Goal: Transaction & Acquisition: Purchase product/service

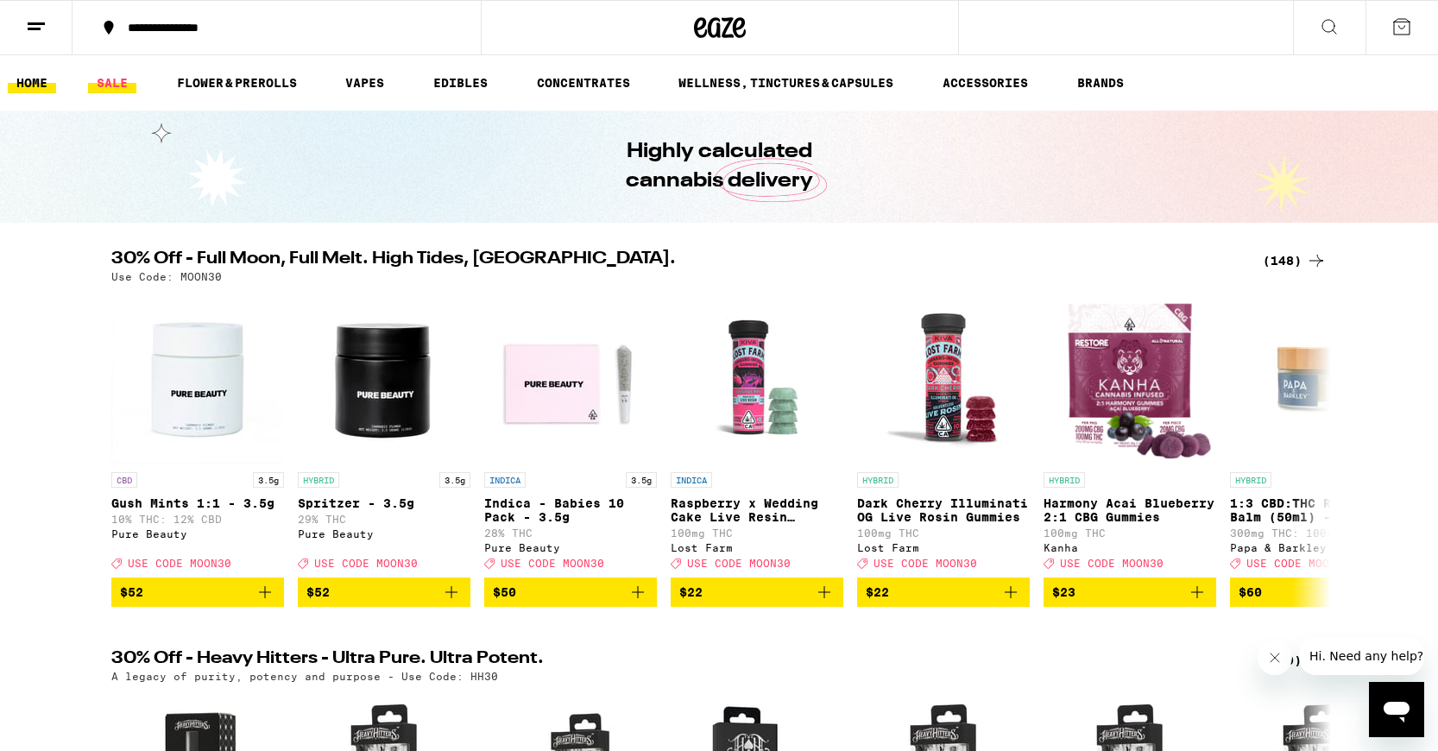
click at [99, 85] on link "SALE" at bounding box center [112, 82] width 48 height 21
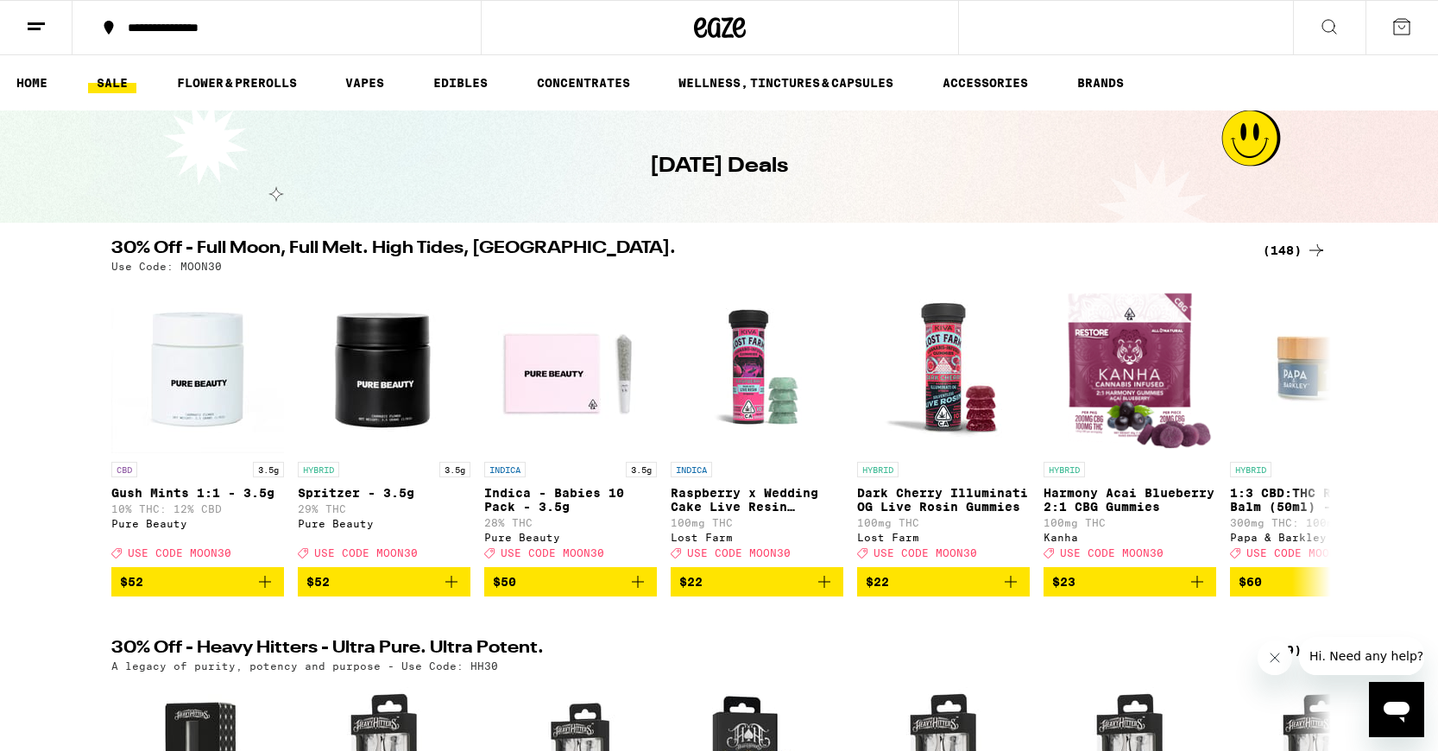
click at [1289, 249] on div "(148)" at bounding box center [1294, 250] width 64 height 21
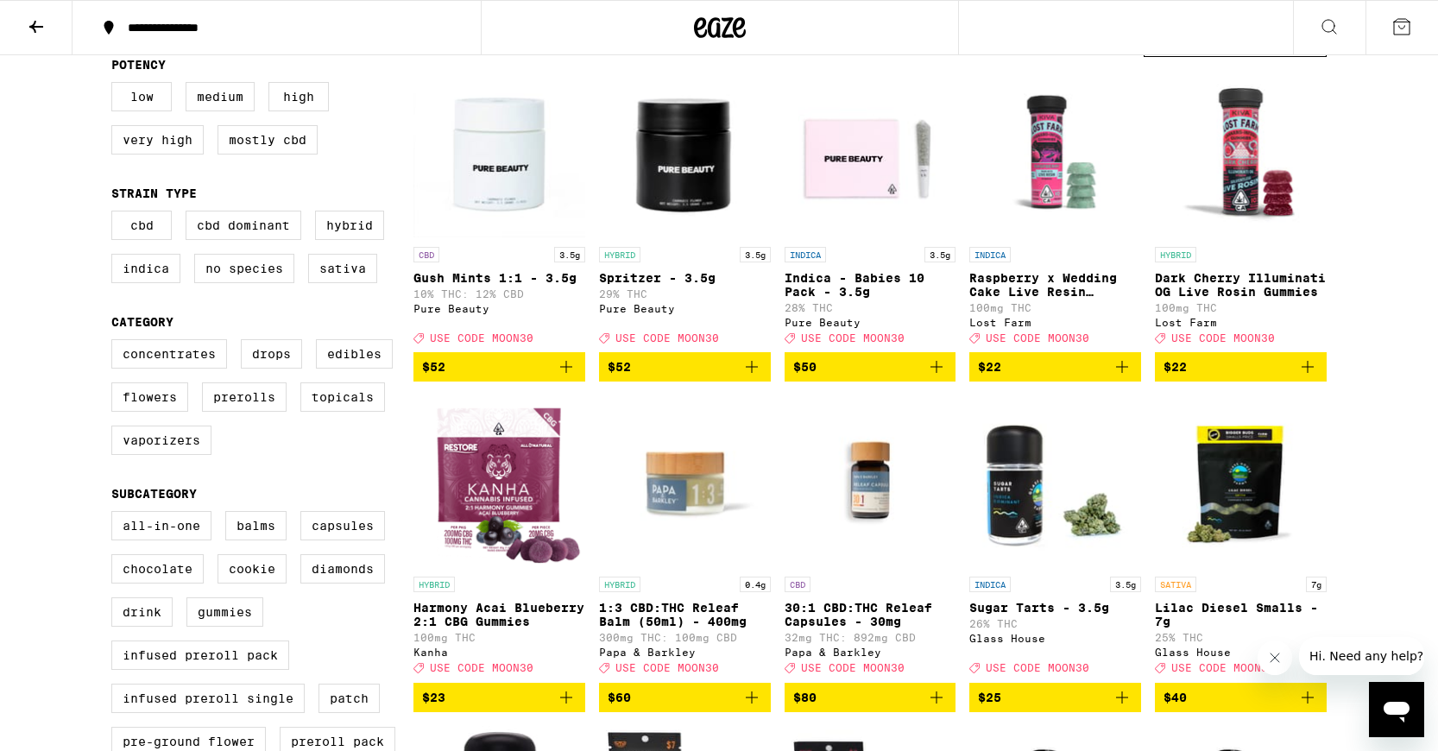
scroll to position [185, 0]
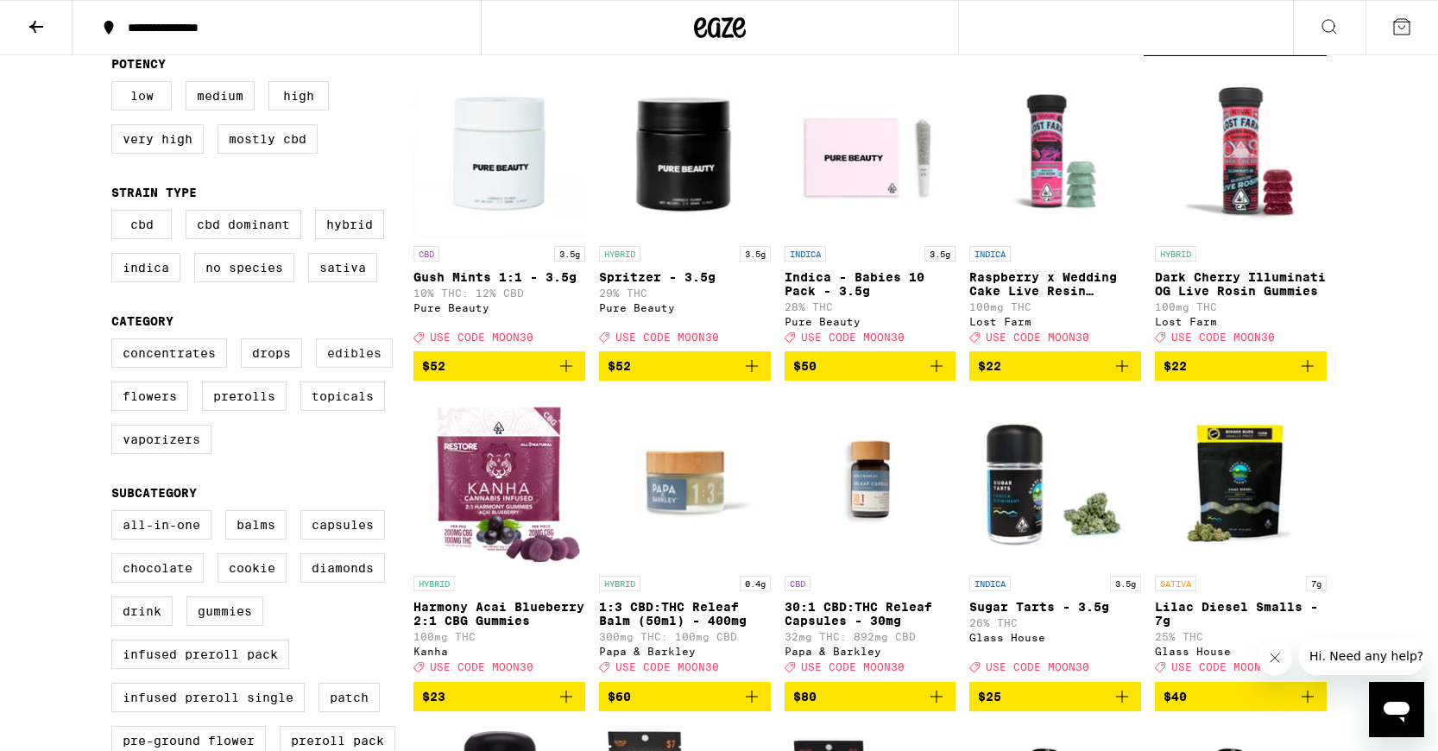
click at [350, 364] on label "Edibles" at bounding box center [354, 352] width 77 height 29
click at [116, 342] on input "Edibles" at bounding box center [115, 341] width 1 height 1
checkbox input "true"
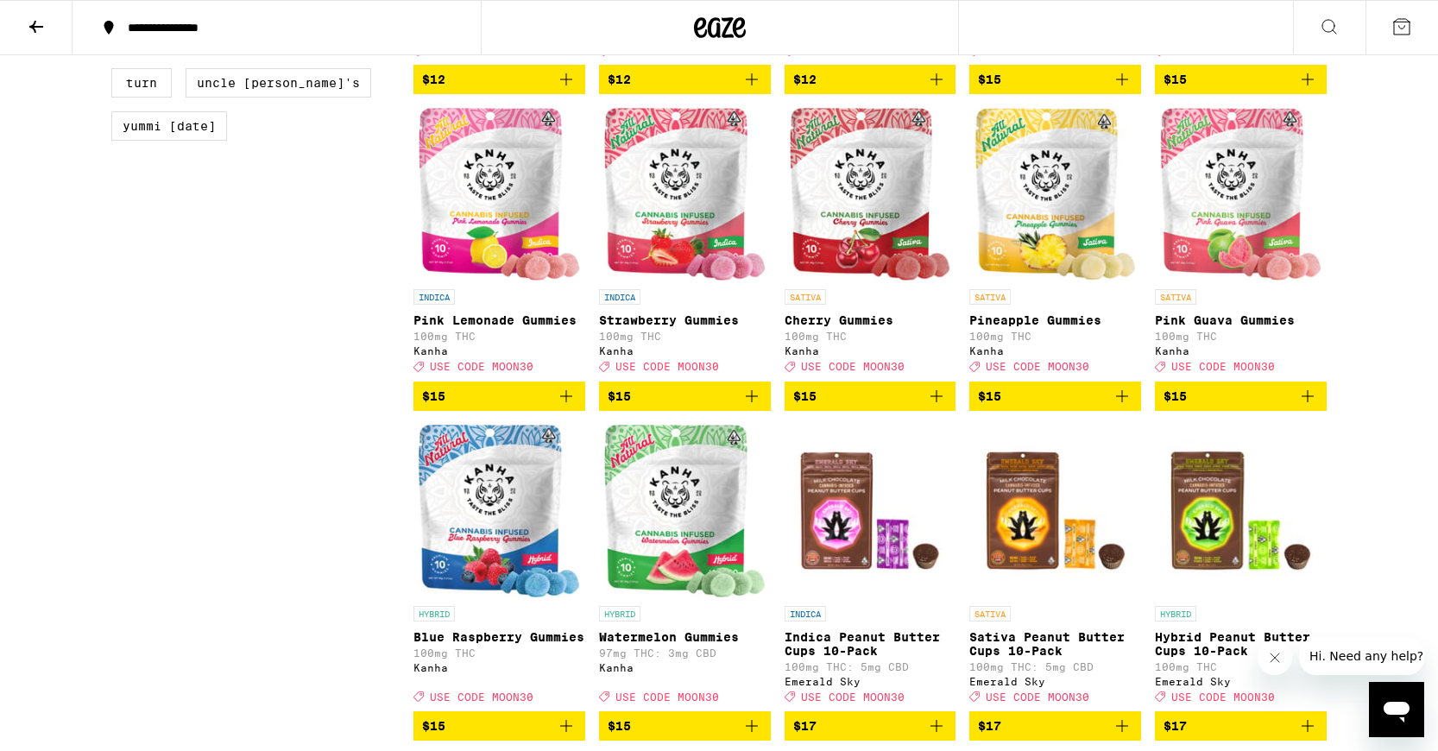
scroll to position [1799, 0]
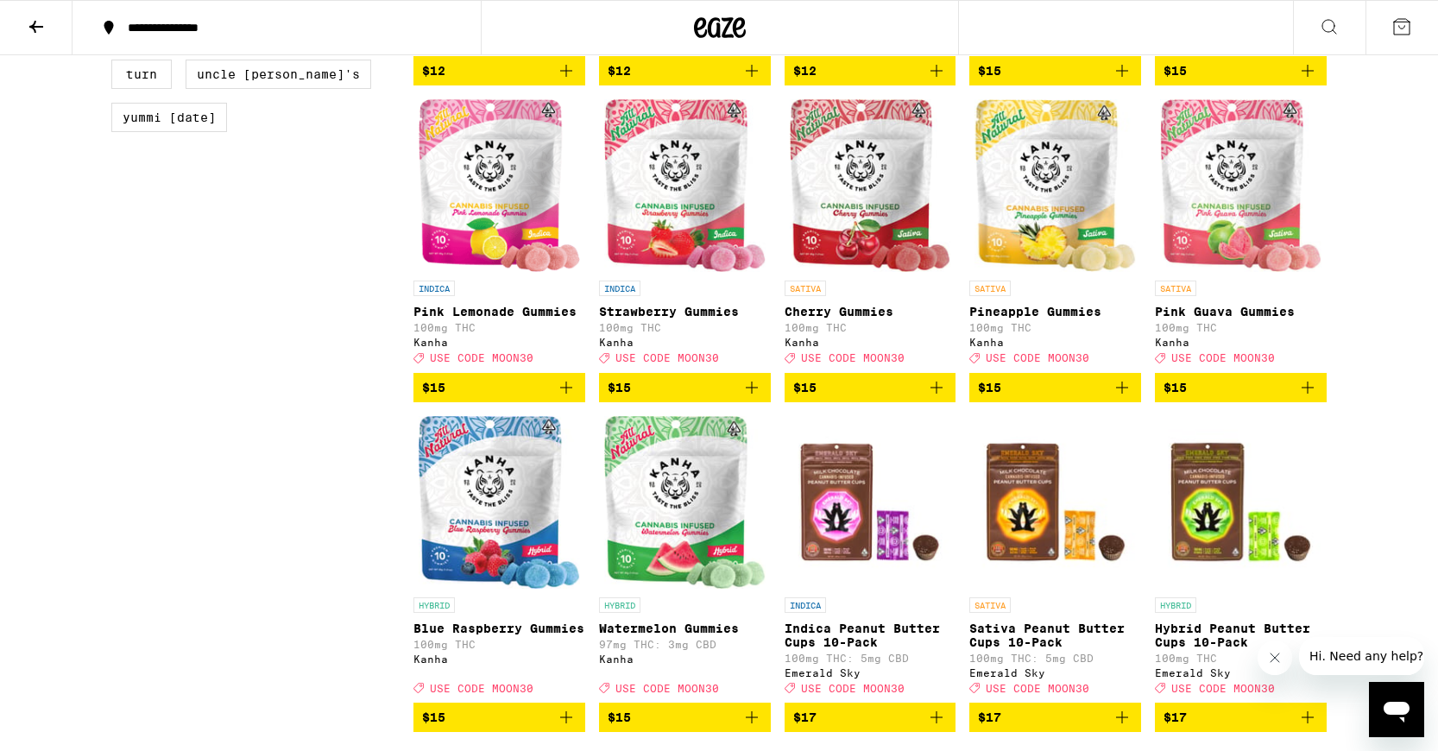
click at [1068, 272] on img "Open page for Pineapple Gummies from Kanha" at bounding box center [1054, 185] width 161 height 173
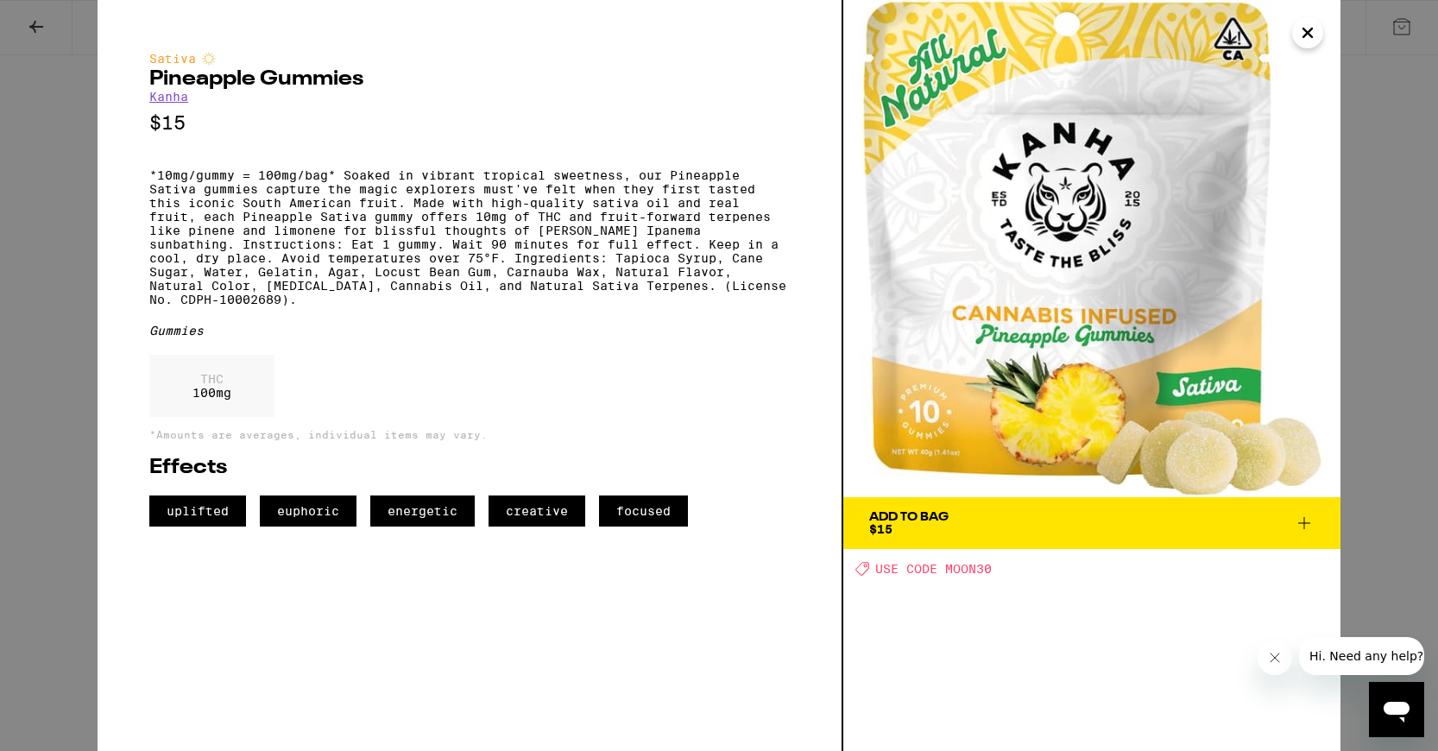
click at [1385, 222] on div "Sativa Pineapple Gummies Kanha $15 *10mg/gummy = 100mg/bag* Soaked in vibrant t…" at bounding box center [719, 375] width 1438 height 751
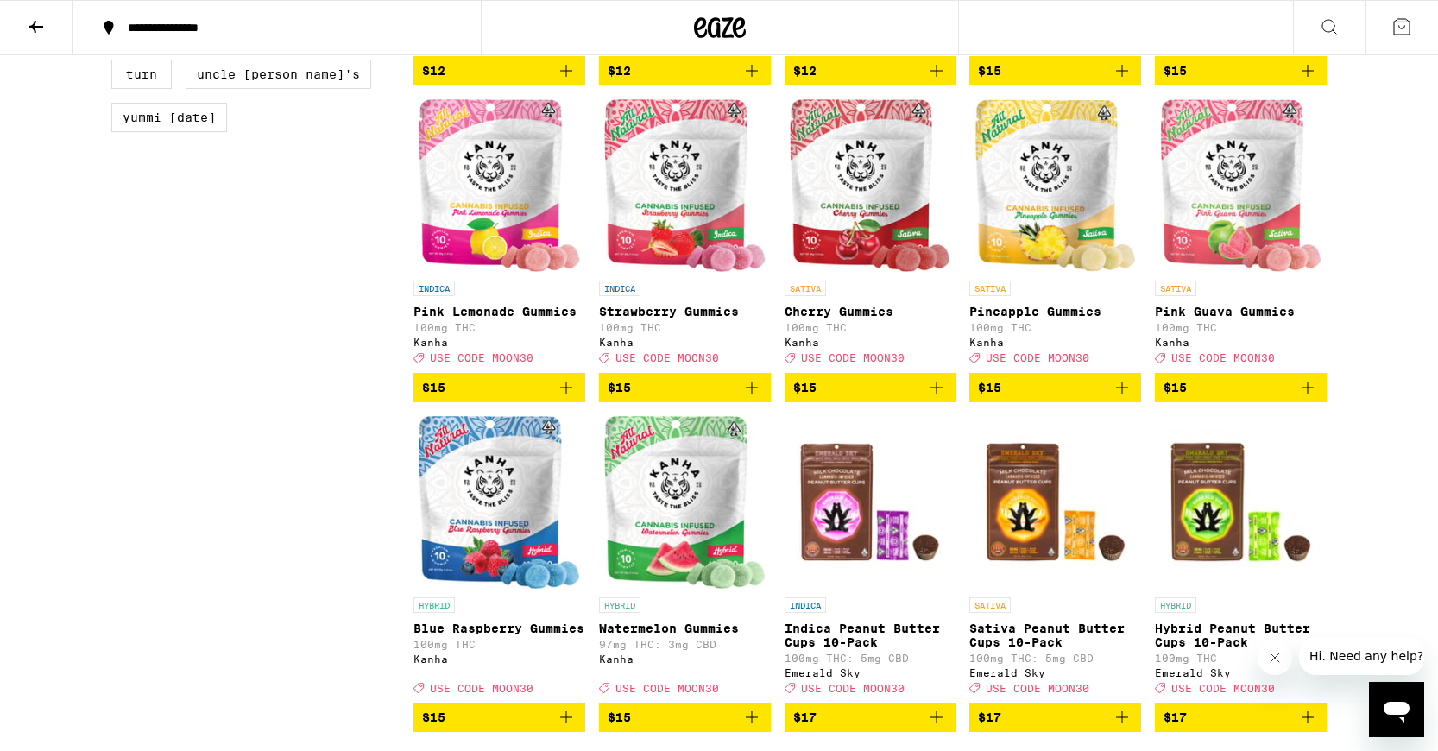
click at [1128, 398] on icon "Add to bag" at bounding box center [1121, 387] width 21 height 21
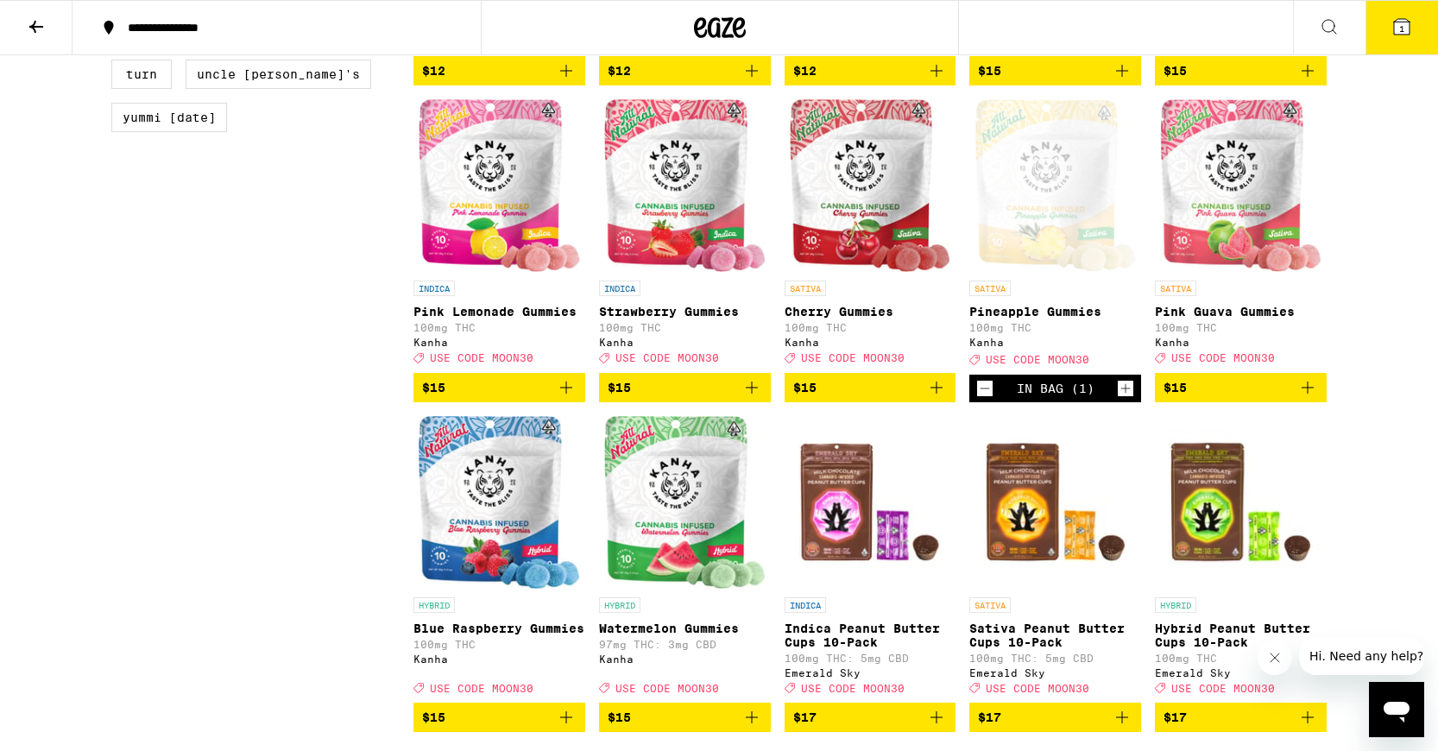
scroll to position [1854, 0]
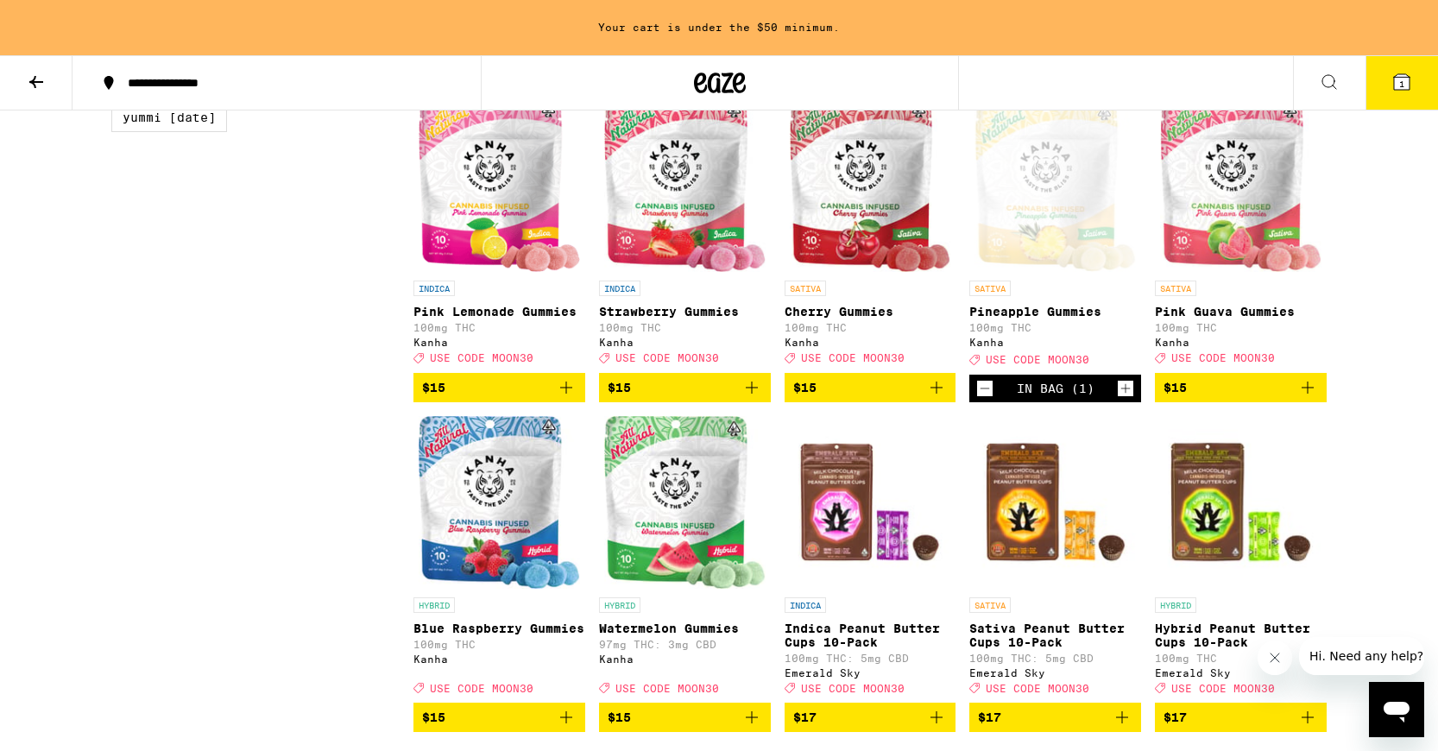
click at [1127, 399] on icon "Increment" at bounding box center [1125, 388] width 16 height 21
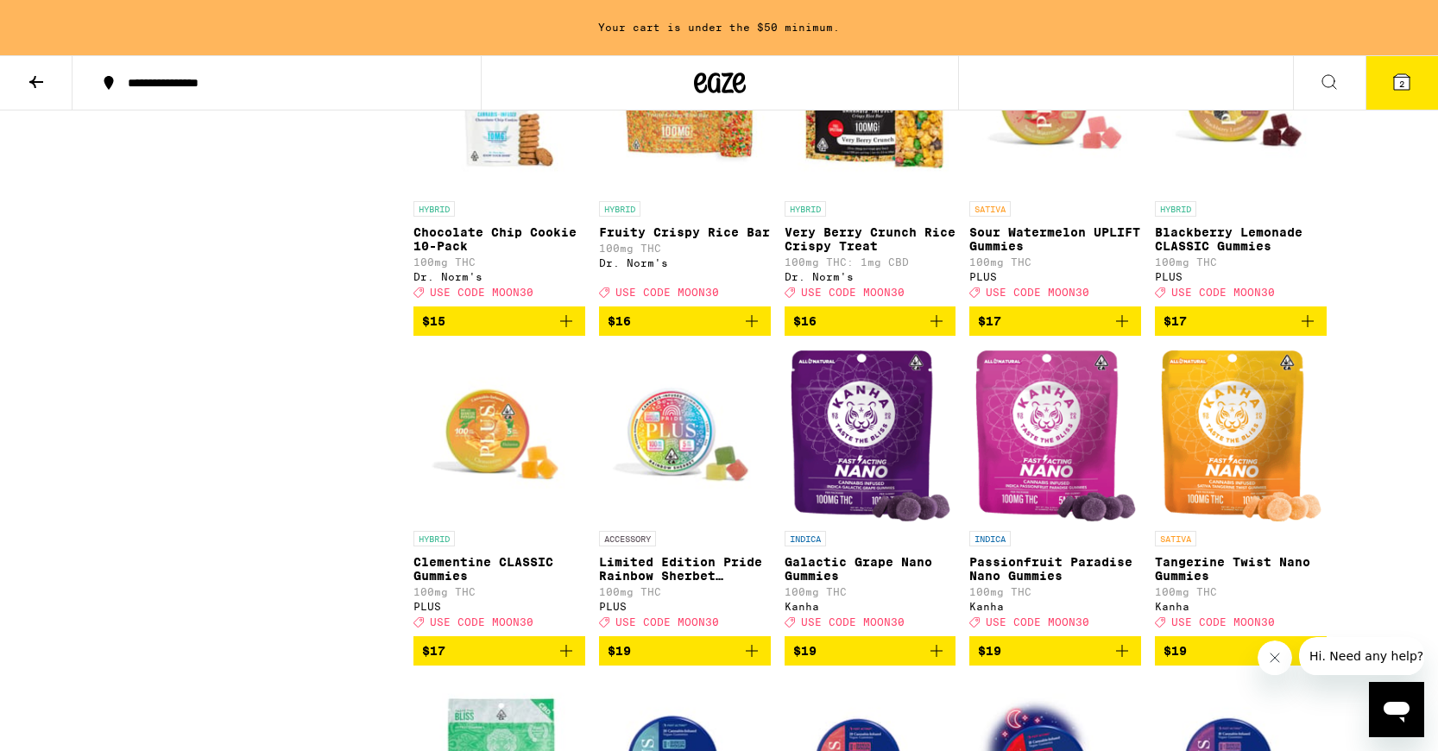
scroll to position [2585, 0]
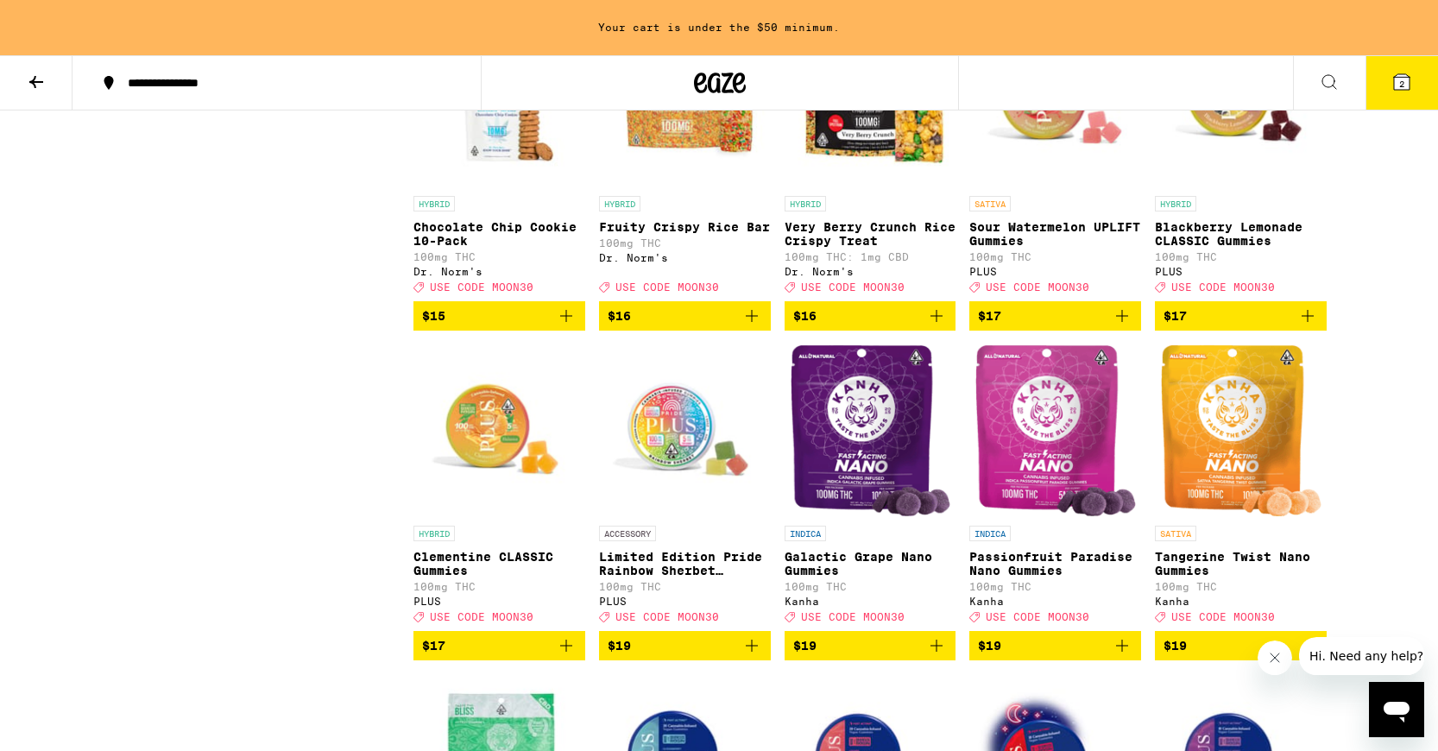
click at [1123, 326] on icon "Add to bag" at bounding box center [1121, 315] width 21 height 21
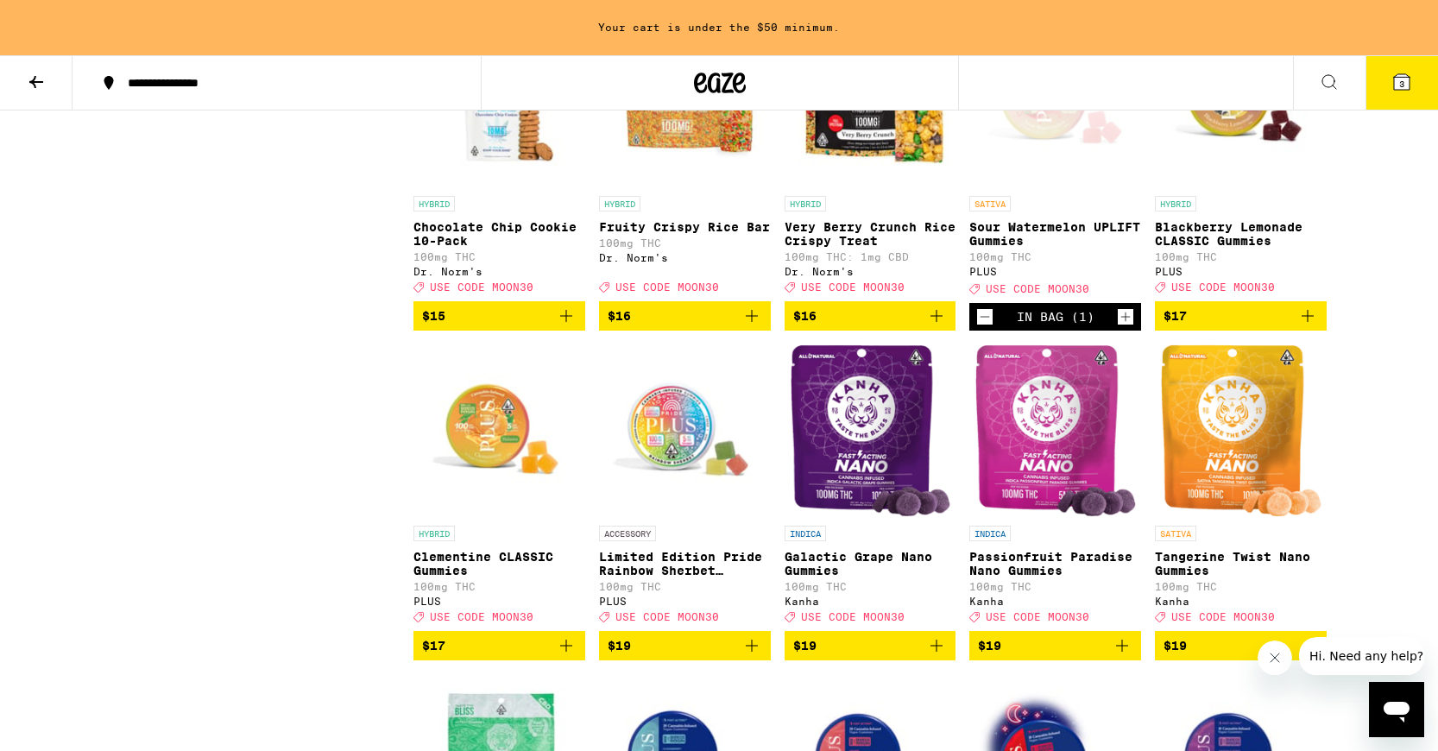
click at [986, 327] on icon "Decrement" at bounding box center [985, 316] width 16 height 21
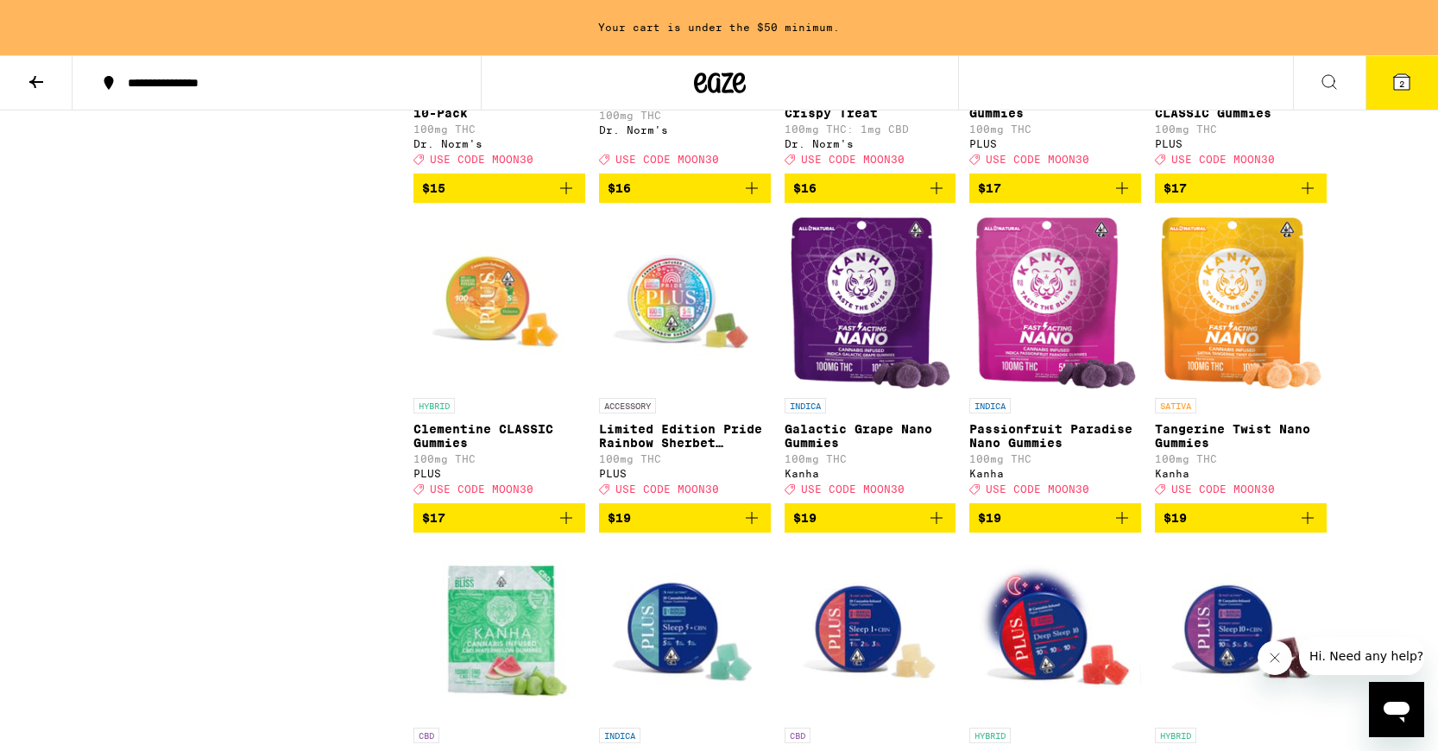
scroll to position [2715, 0]
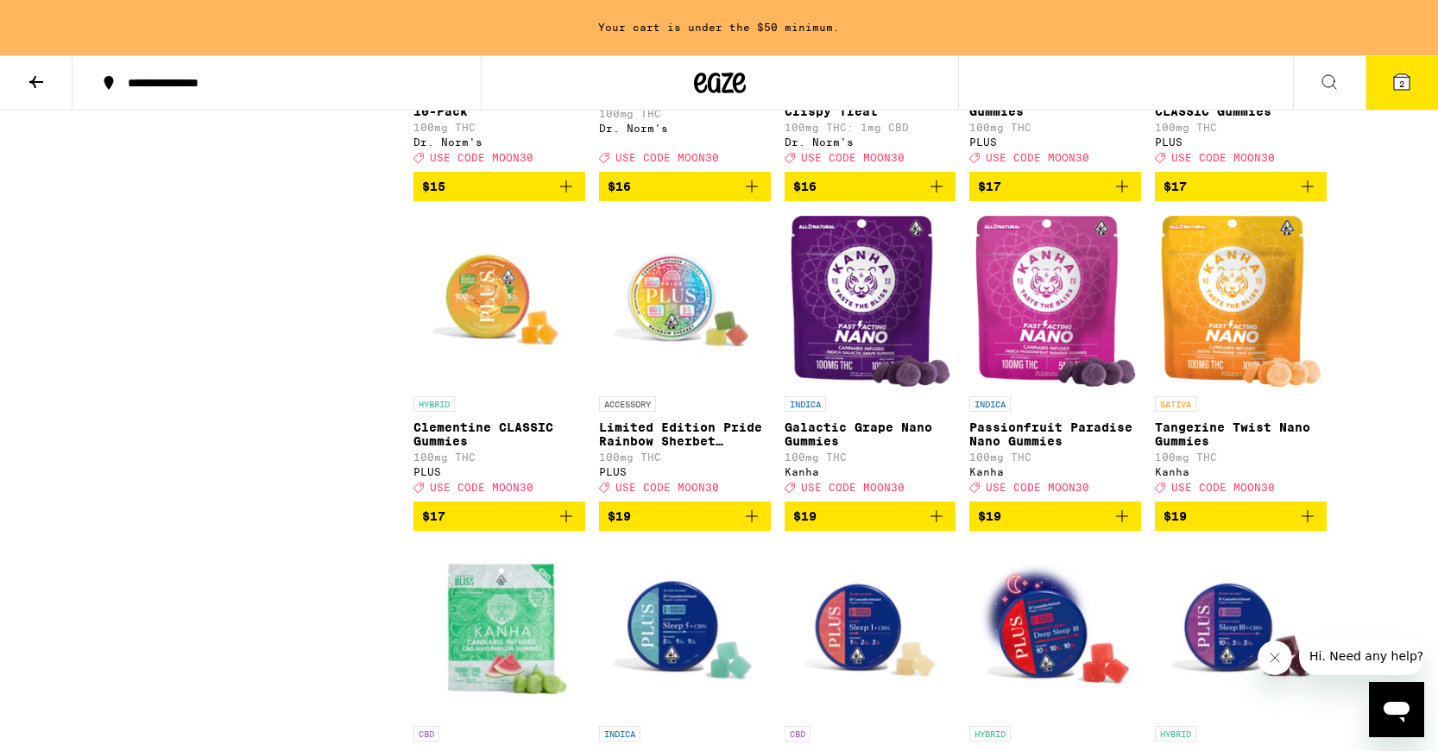
click at [570, 526] on icon "Add to bag" at bounding box center [566, 516] width 21 height 21
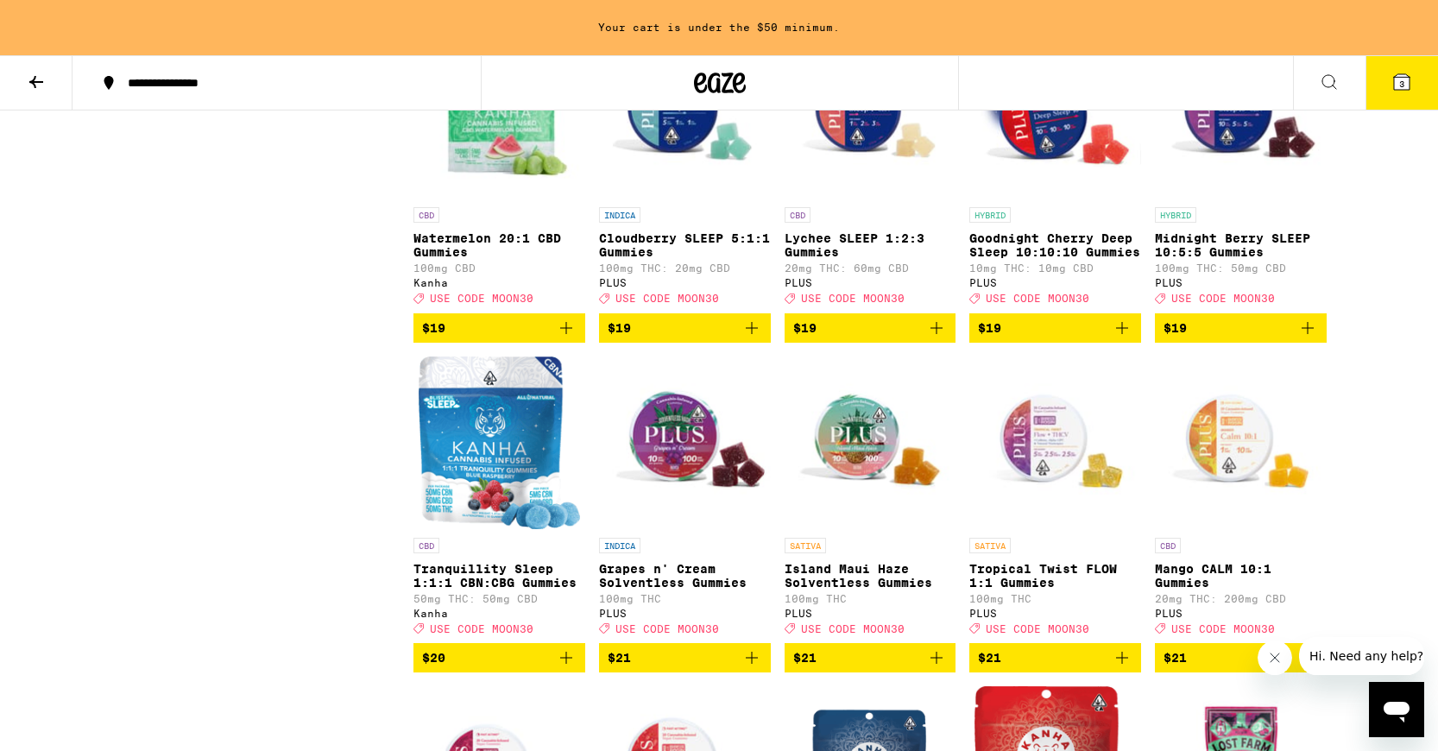
scroll to position [3234, 0]
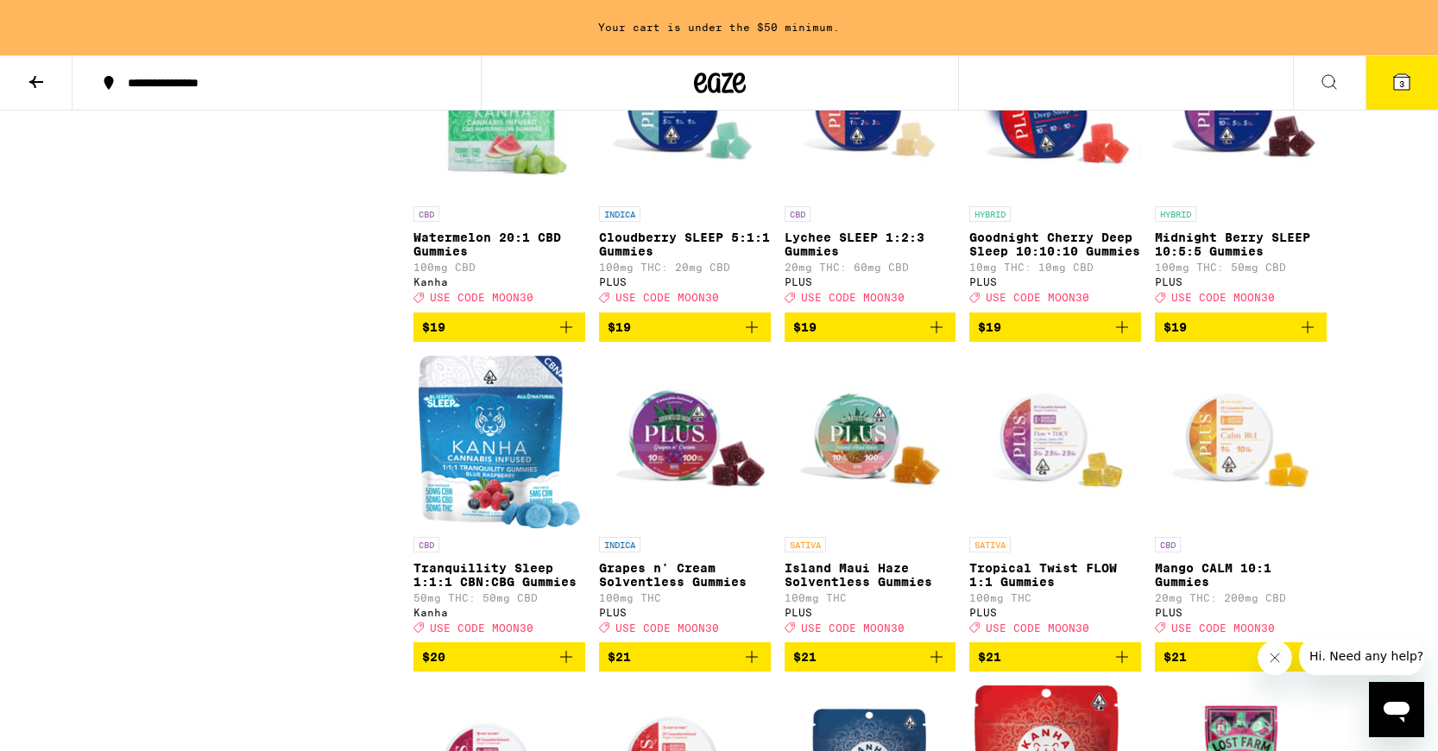
click at [1237, 258] on p "Midnight Berry SLEEP 10:5:5 Gummies" at bounding box center [1241, 244] width 172 height 28
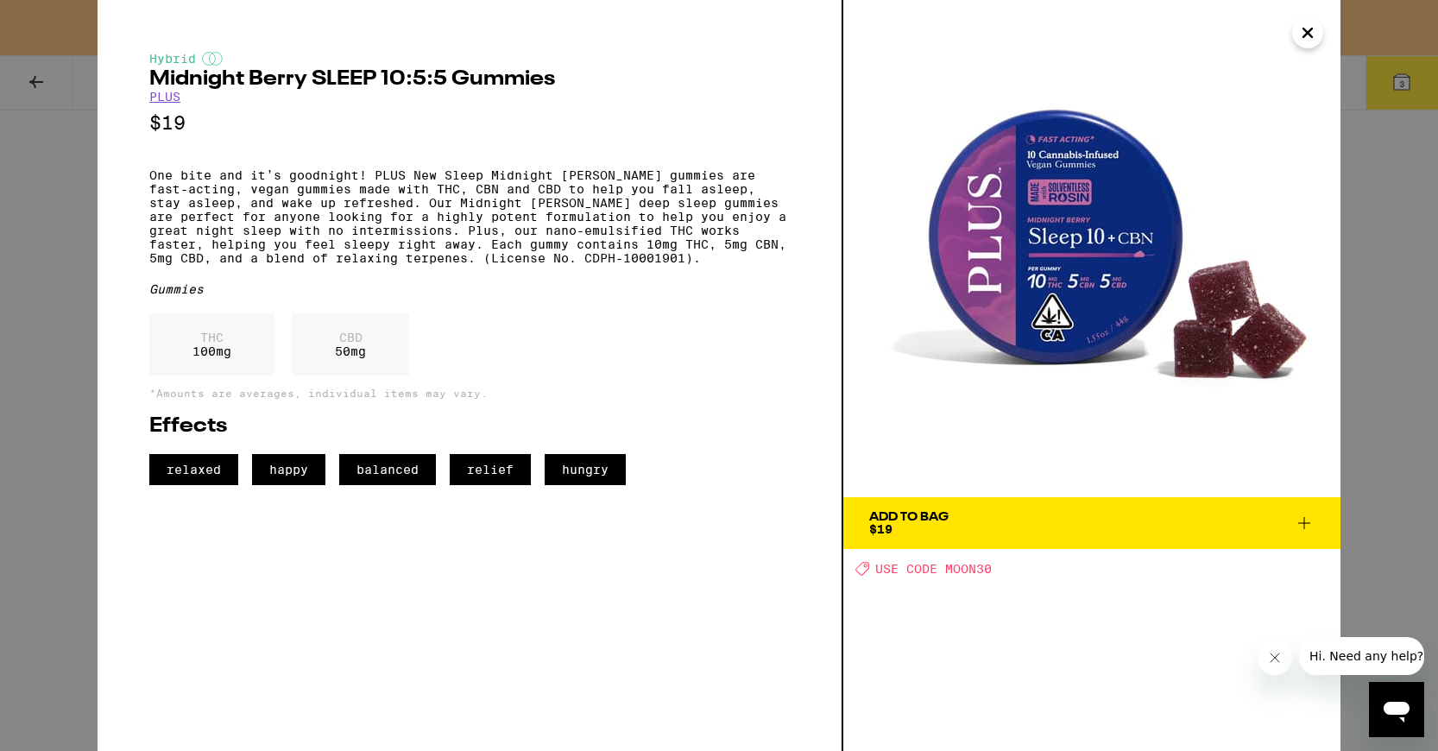
click at [1375, 296] on div "Hybrid Midnight [PERSON_NAME] SLEEP 10:5:5 Gummies PLUS $19 One bite and it’s g…" at bounding box center [719, 375] width 1438 height 751
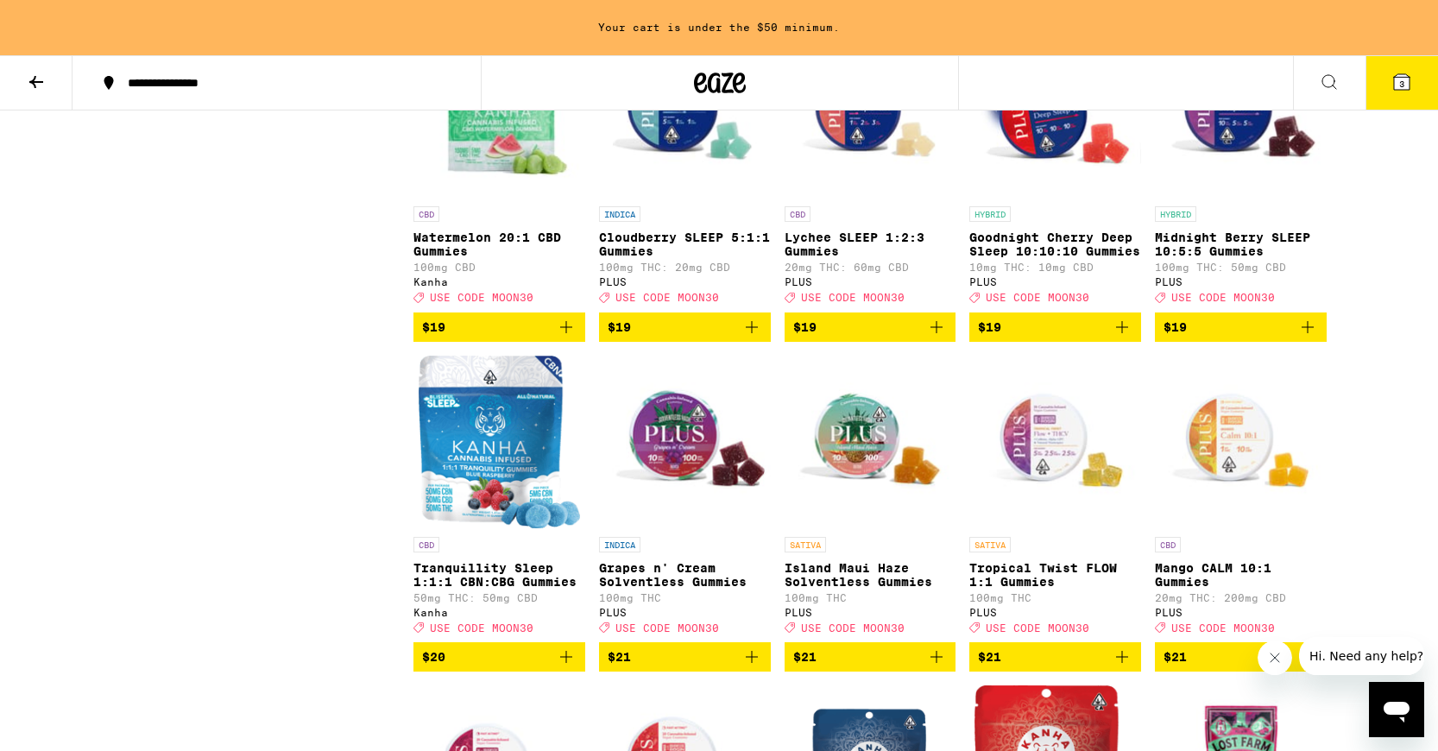
click at [853, 198] on img "Open page for Lychee SLEEP 1:2:3 Gummies from PLUS" at bounding box center [870, 111] width 172 height 173
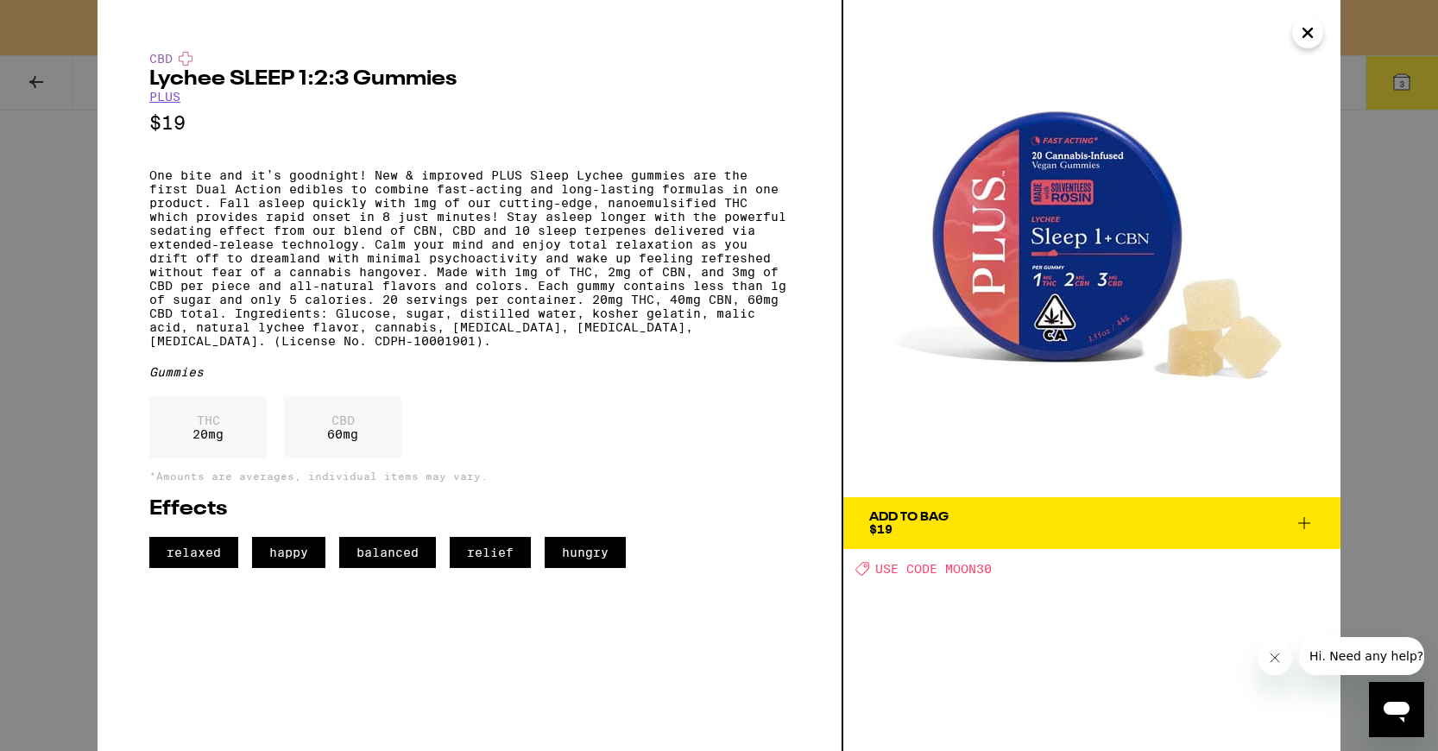
click at [1387, 251] on div "CBD Lychee SLEEP 1:2:3 Gummies PLUS $19 Gummies THC 20 mg CBD 60 mg *Amounts ar…" at bounding box center [719, 375] width 1438 height 751
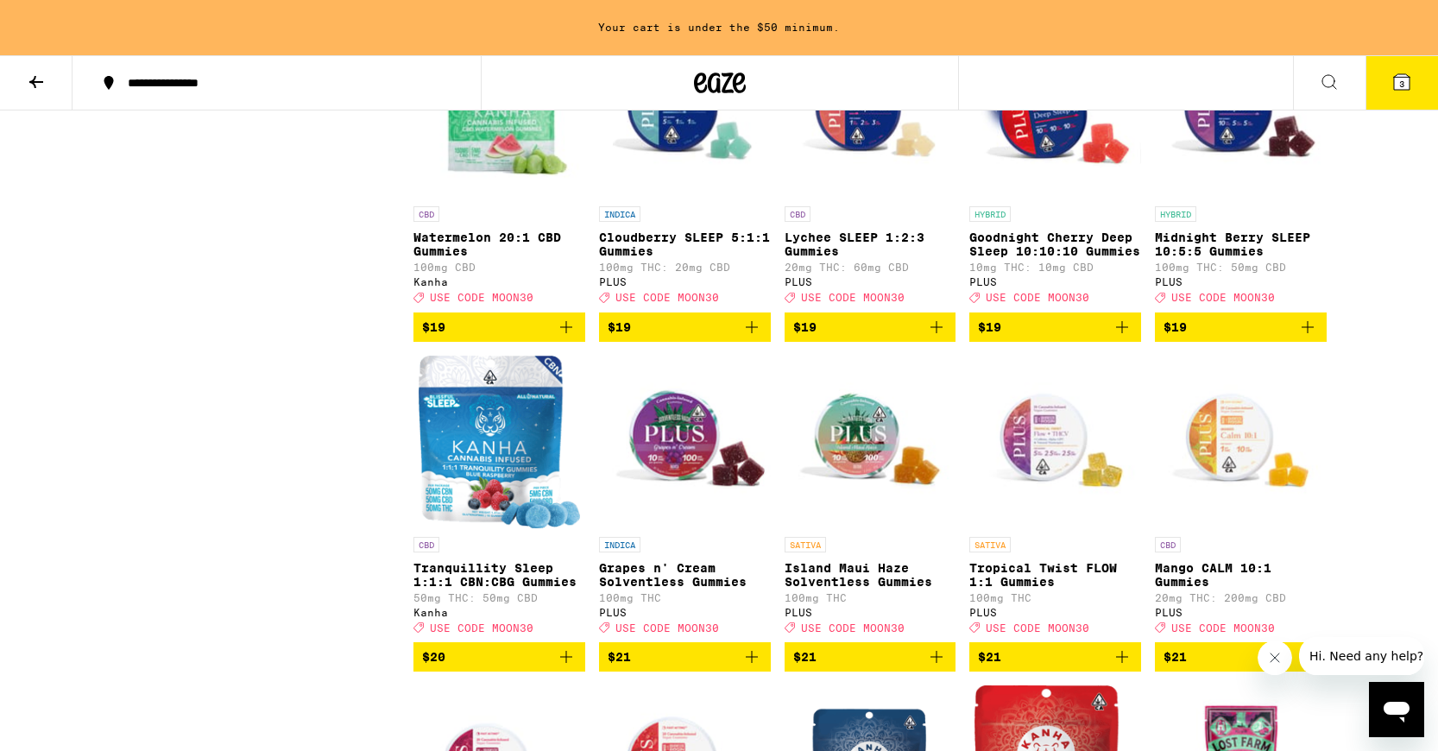
click at [1054, 198] on img "Open page for Goodnight Cherry Deep Sleep 10:10:10 Gummies from PLUS" at bounding box center [1055, 111] width 172 height 173
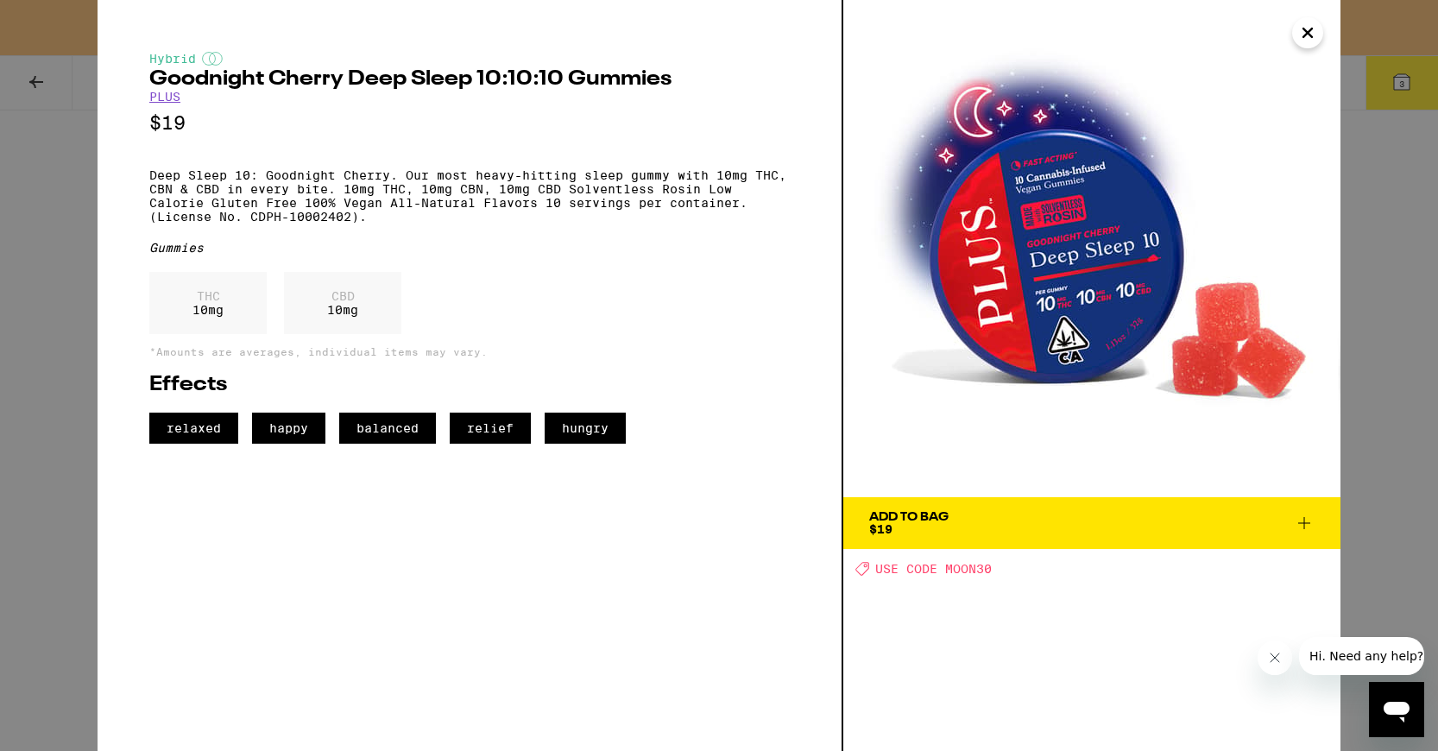
click at [1366, 258] on div "Hybrid Goodnight Cherry Deep Sleep 10:10:10 Gummies PLUS $19 Deep Sleep 10: Goo…" at bounding box center [719, 375] width 1438 height 751
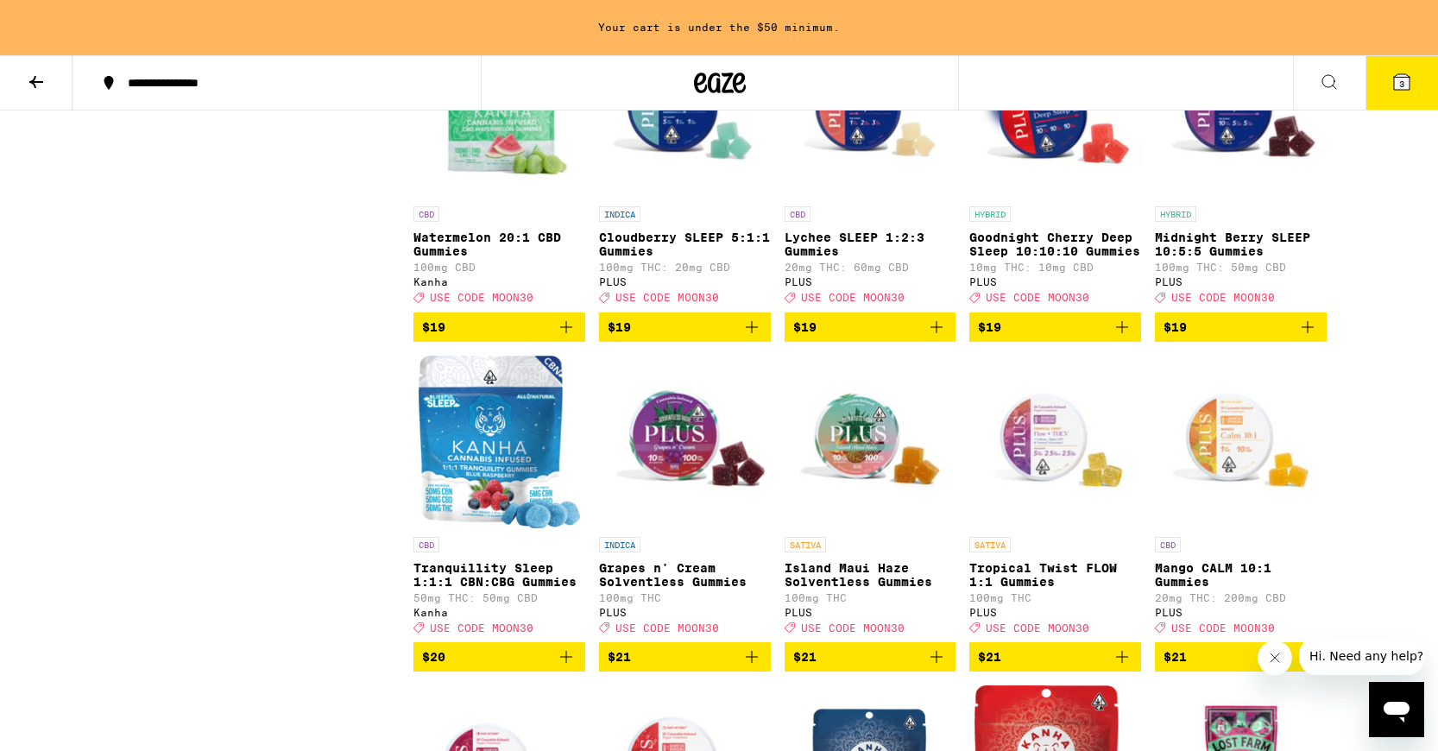
click at [696, 198] on img "Open page for Cloudberry SLEEP 5:1:1 Gummies from PLUS" at bounding box center [685, 111] width 172 height 173
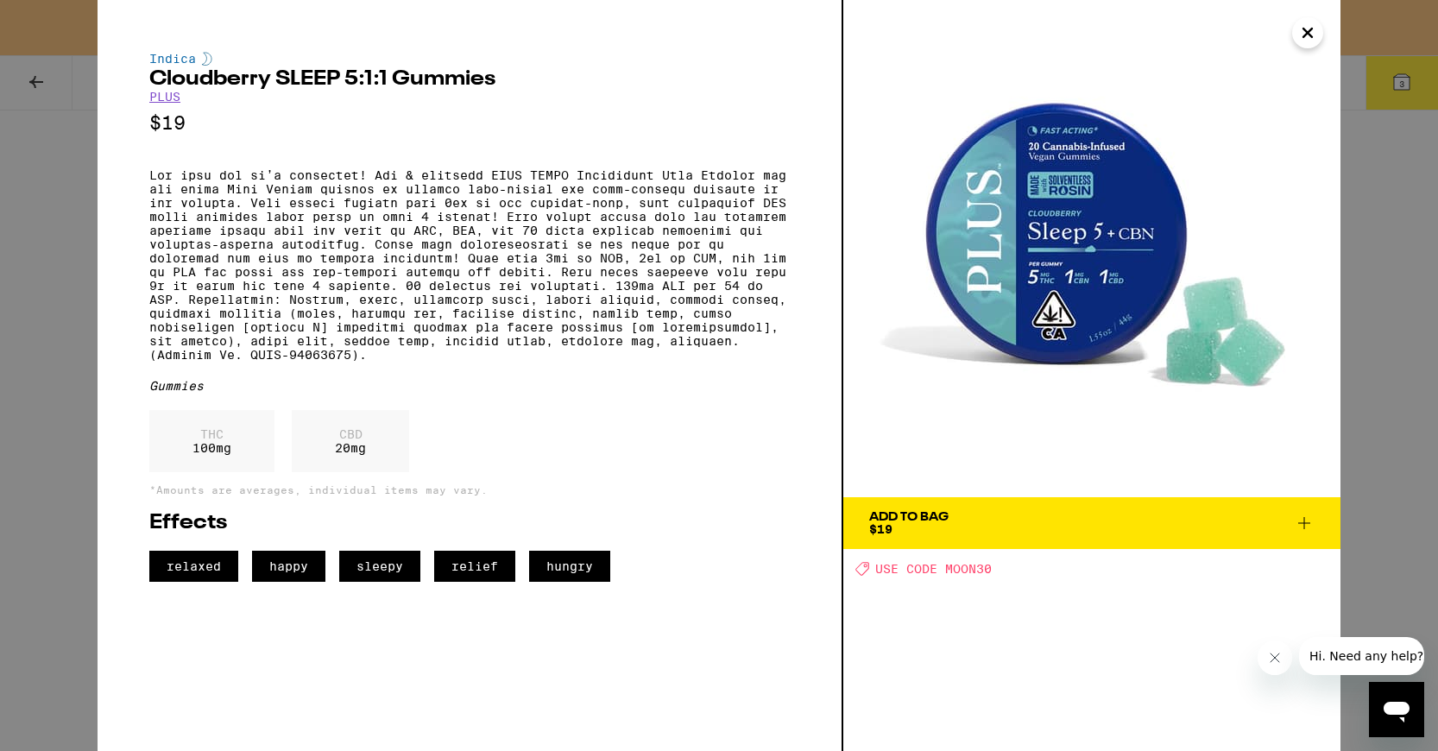
click at [1375, 324] on div "Indica Cloudberry SLEEP 5:1:1 Gummies PLUS $19 Gummies THC 100 mg CBD 20 mg *Am…" at bounding box center [719, 375] width 1438 height 751
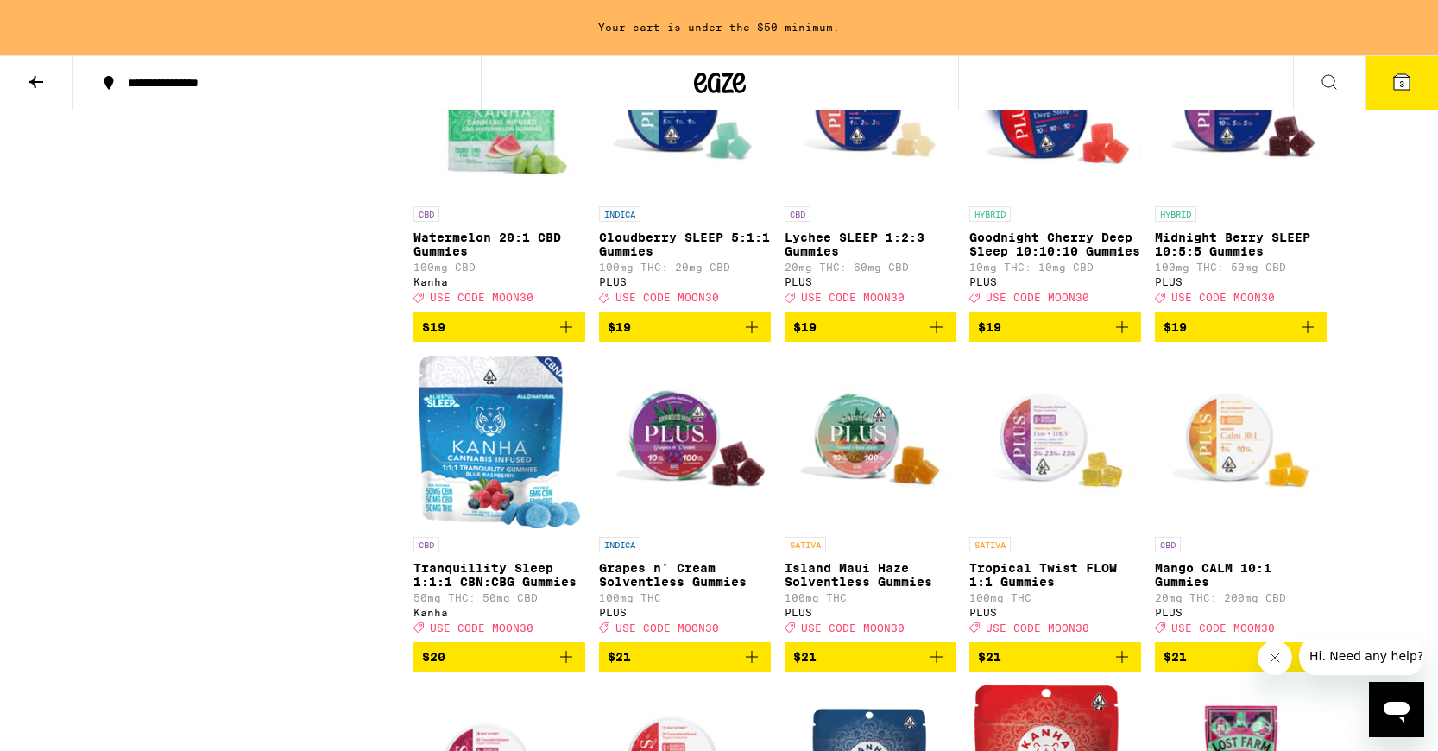
click at [749, 337] on icon "Add to bag" at bounding box center [751, 327] width 21 height 21
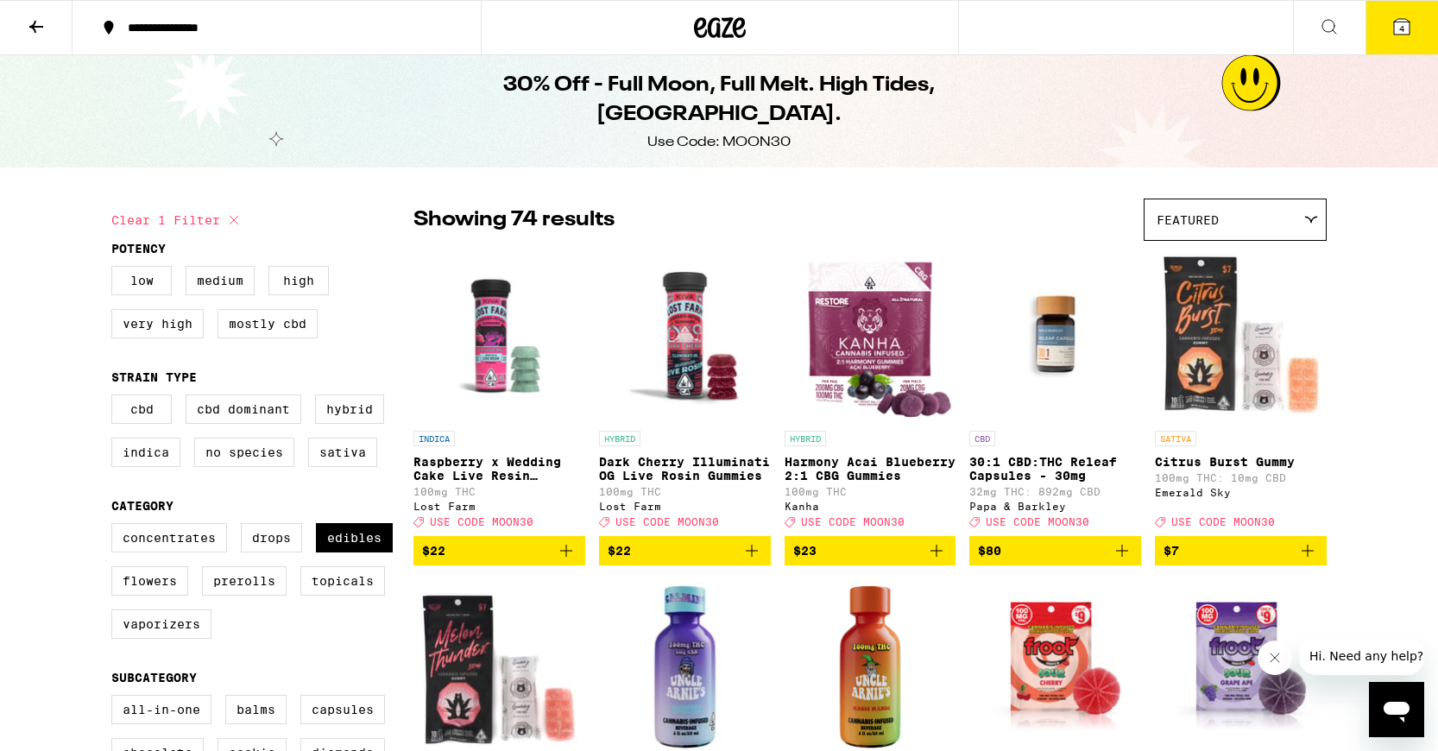
click at [1396, 9] on button "4" at bounding box center [1401, 27] width 72 height 53
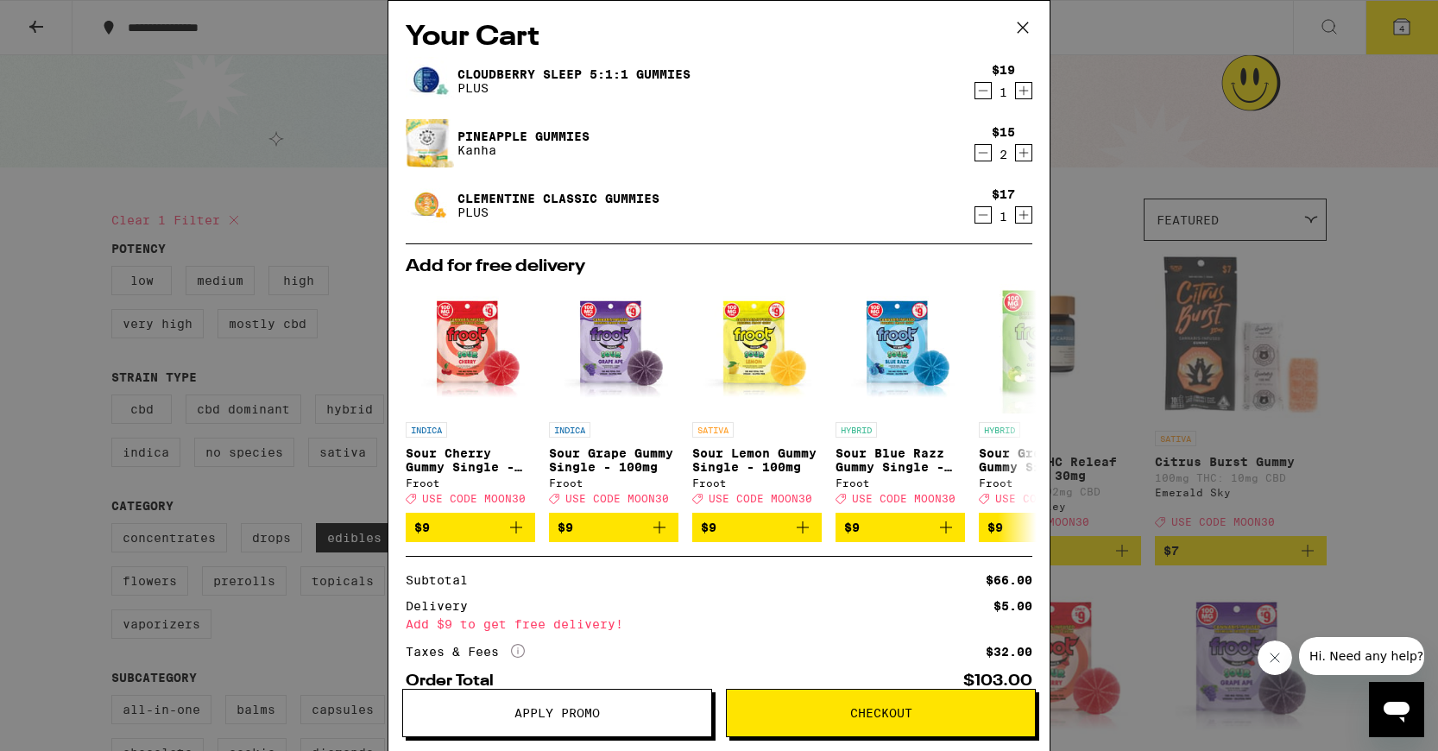
click at [548, 707] on span "Apply Promo" at bounding box center [556, 713] width 85 height 12
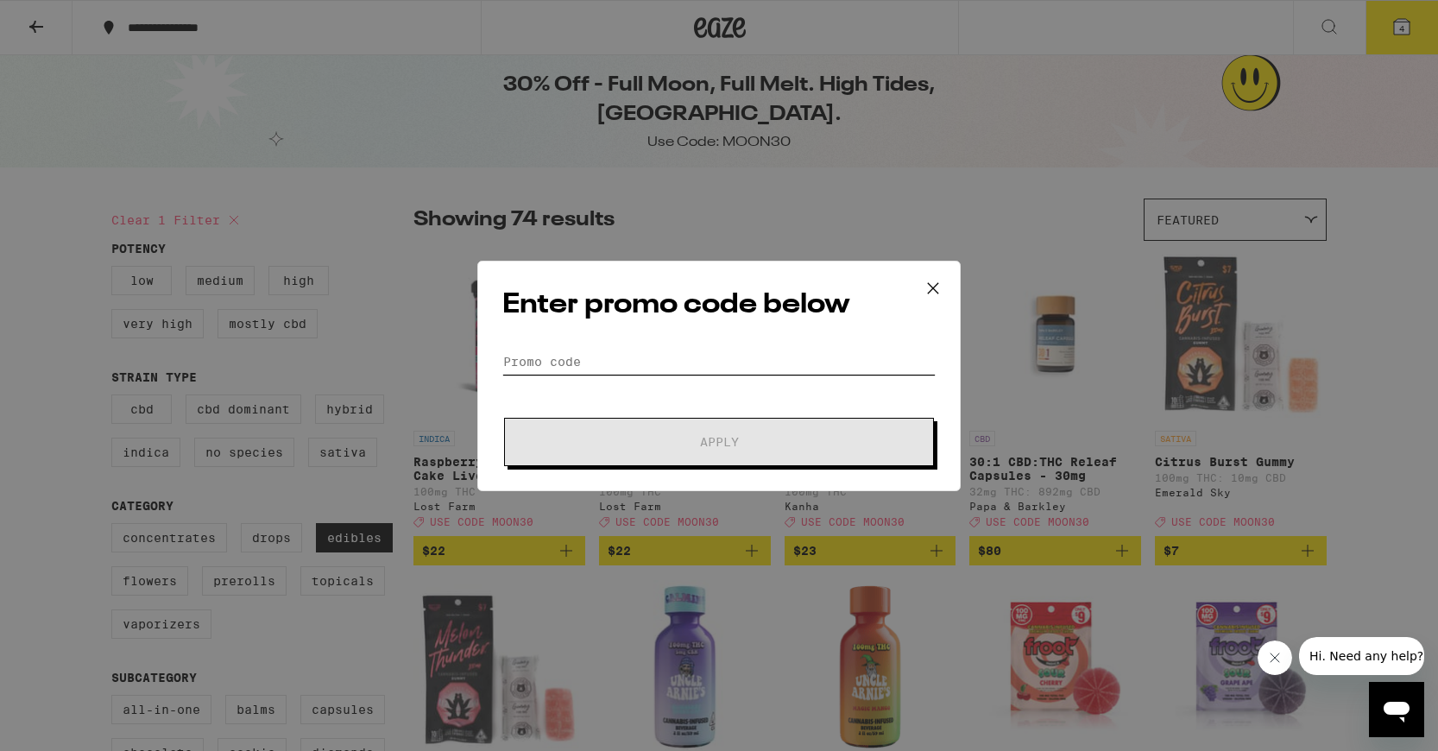
click at [632, 359] on input "Promo Code" at bounding box center [718, 362] width 433 height 26
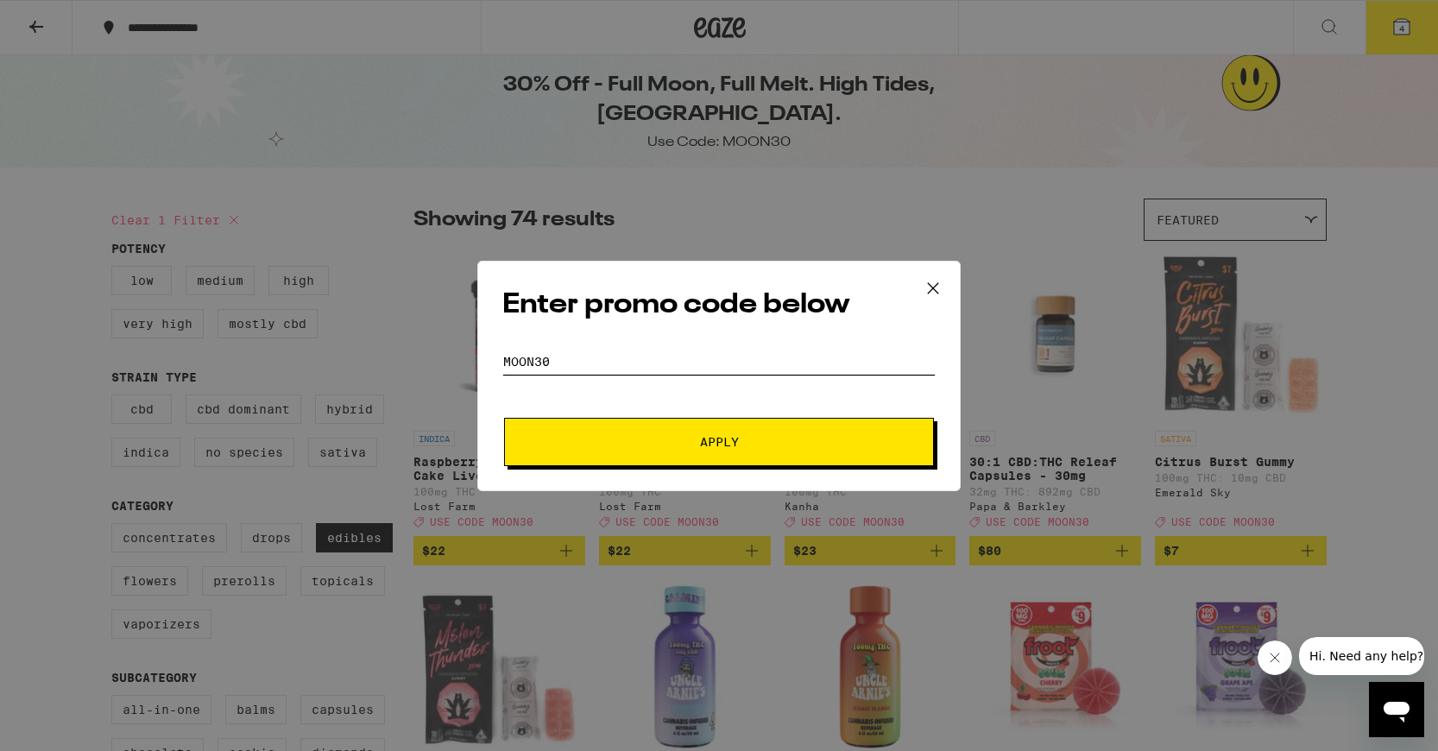
type input "moon30"
click at [669, 439] on span "Apply" at bounding box center [718, 442] width 311 height 12
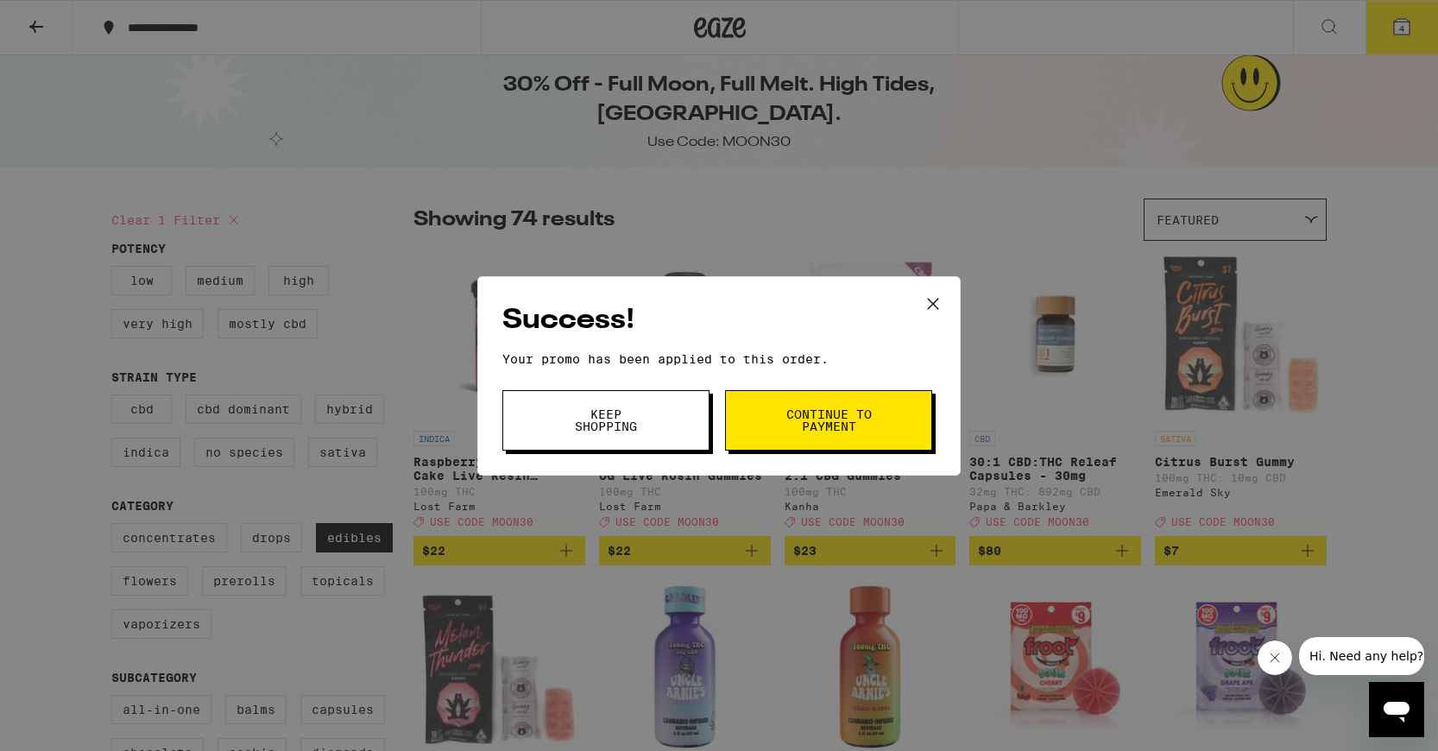
click at [758, 427] on button "Continue to payment" at bounding box center [828, 420] width 207 height 60
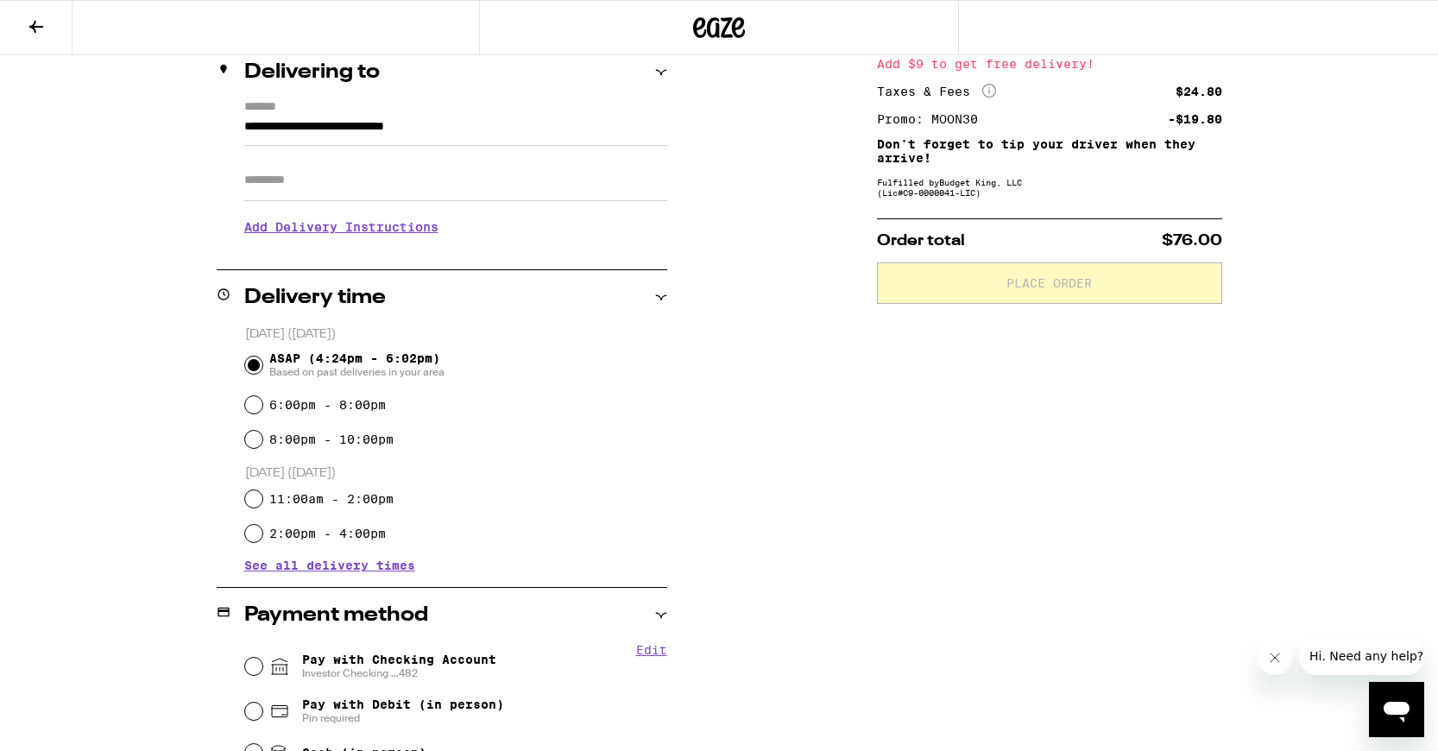
scroll to position [494, 0]
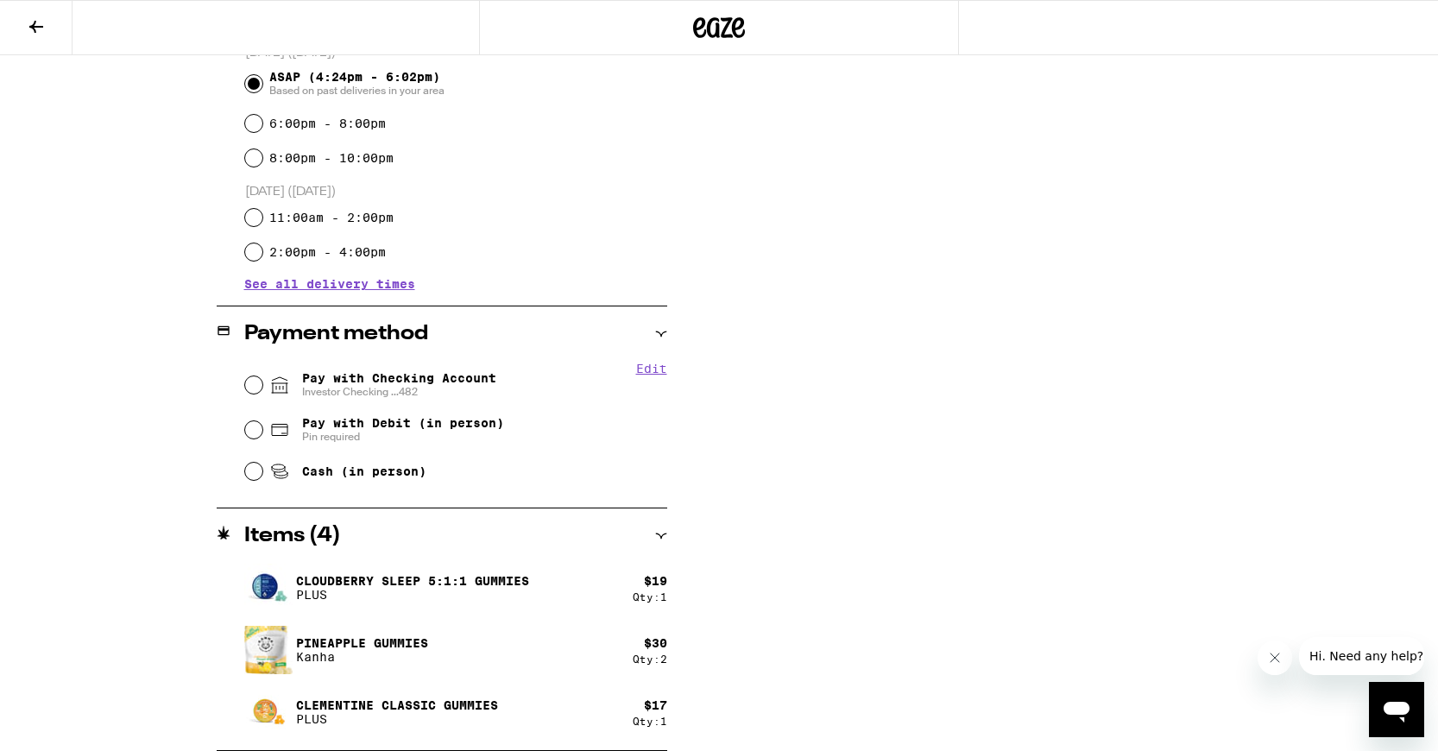
click at [285, 381] on icon at bounding box center [280, 385] width 16 height 16
click at [262, 381] on input "Pay with Checking Account Investor Checking ...482" at bounding box center [253, 384] width 17 height 17
radio input "true"
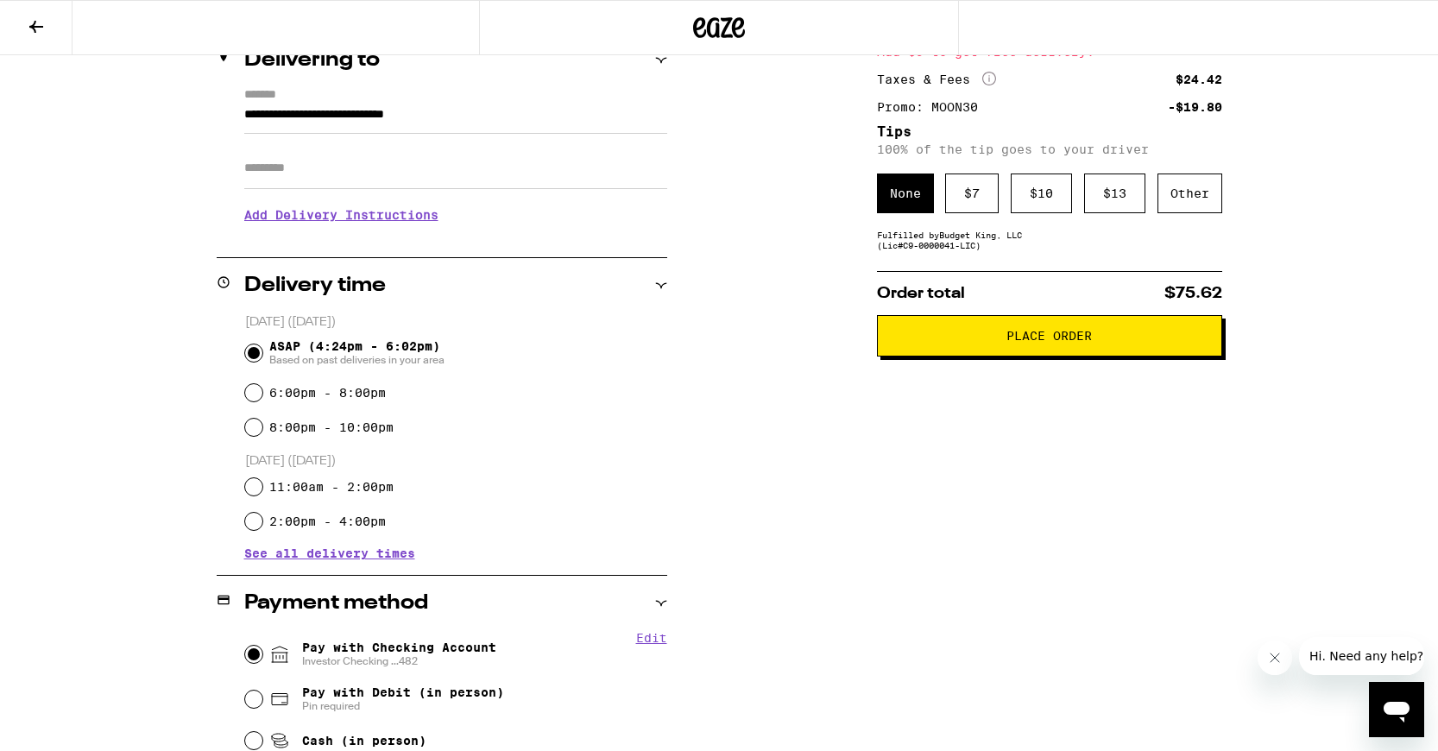
scroll to position [0, 0]
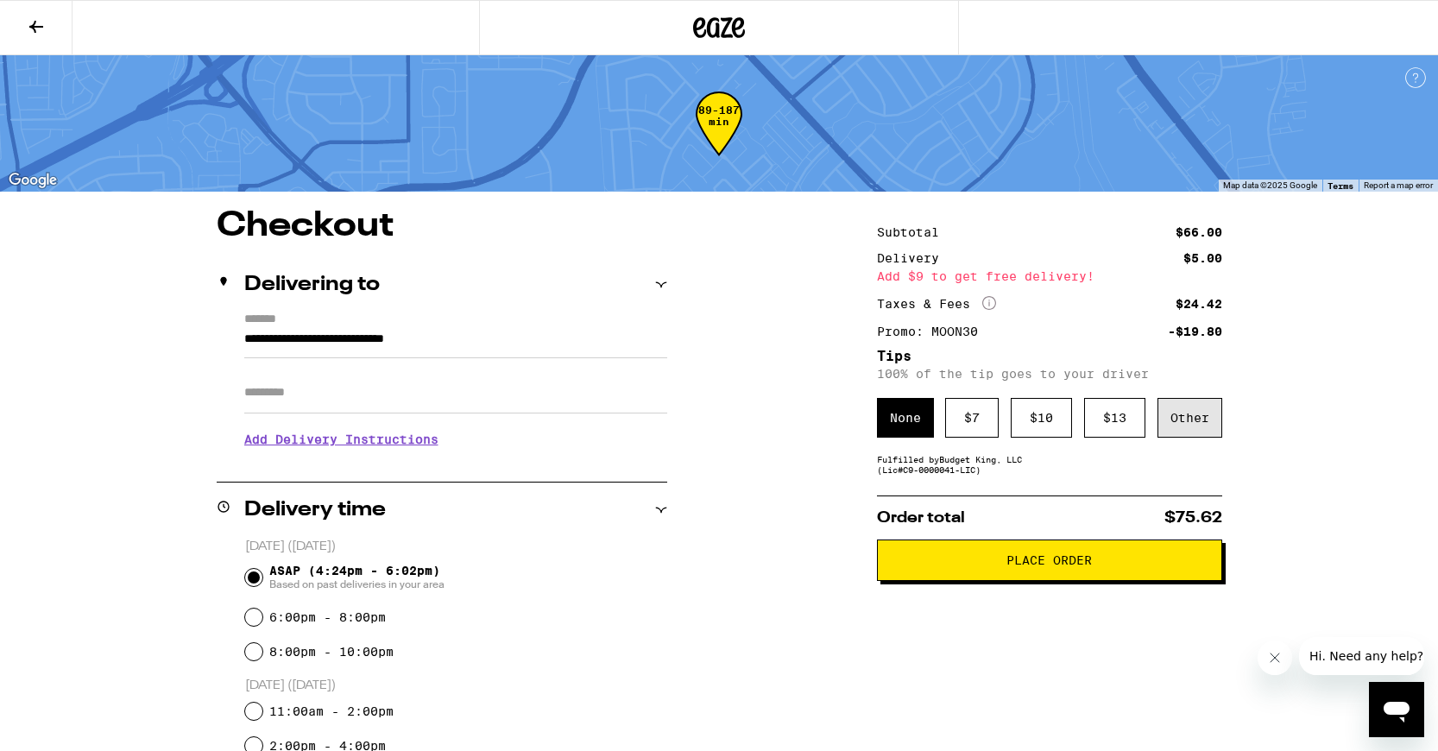
click at [1155, 422] on div "None $ 7 $ 10 $ 13 Other" at bounding box center [1049, 418] width 345 height 40
click at [1186, 425] on div "Other" at bounding box center [1189, 418] width 65 height 40
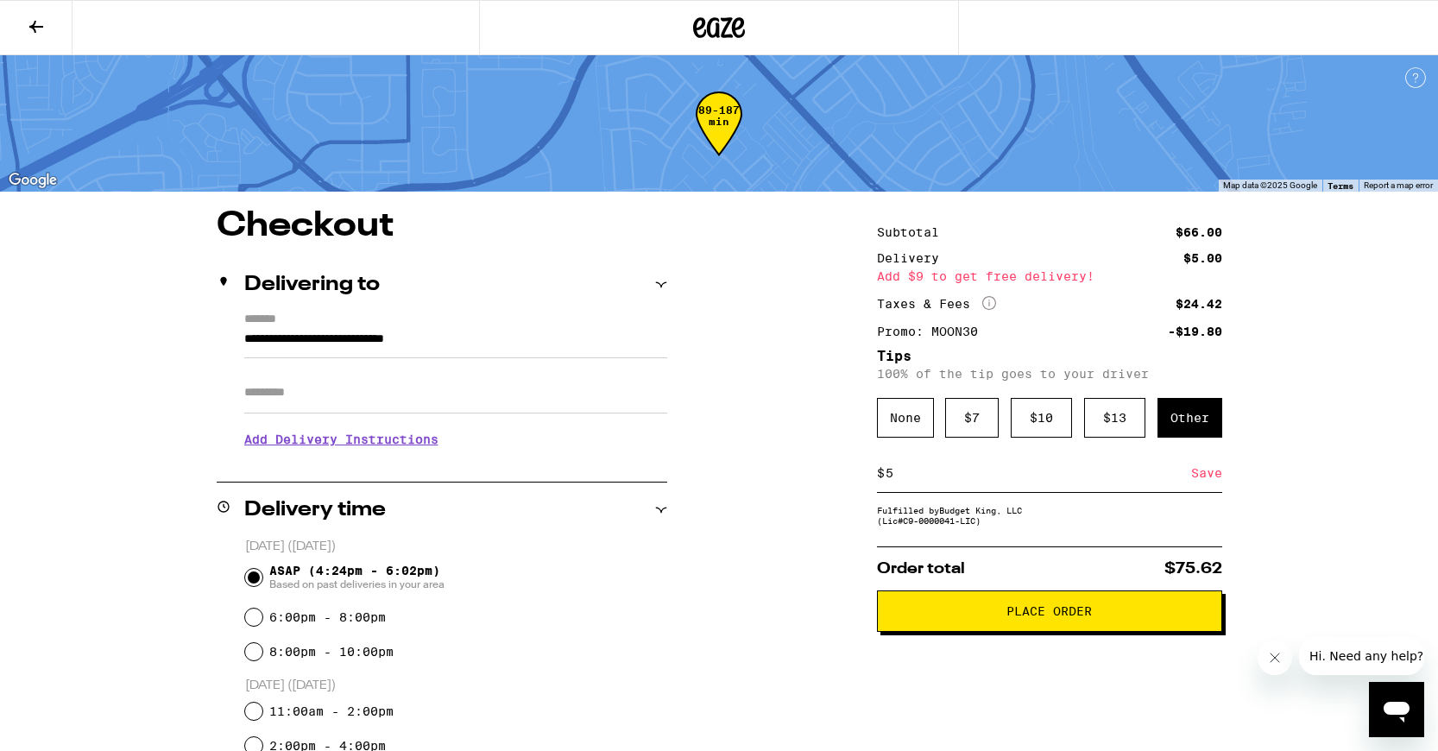
type input "5"
click at [1209, 490] on div "Save" at bounding box center [1206, 473] width 31 height 38
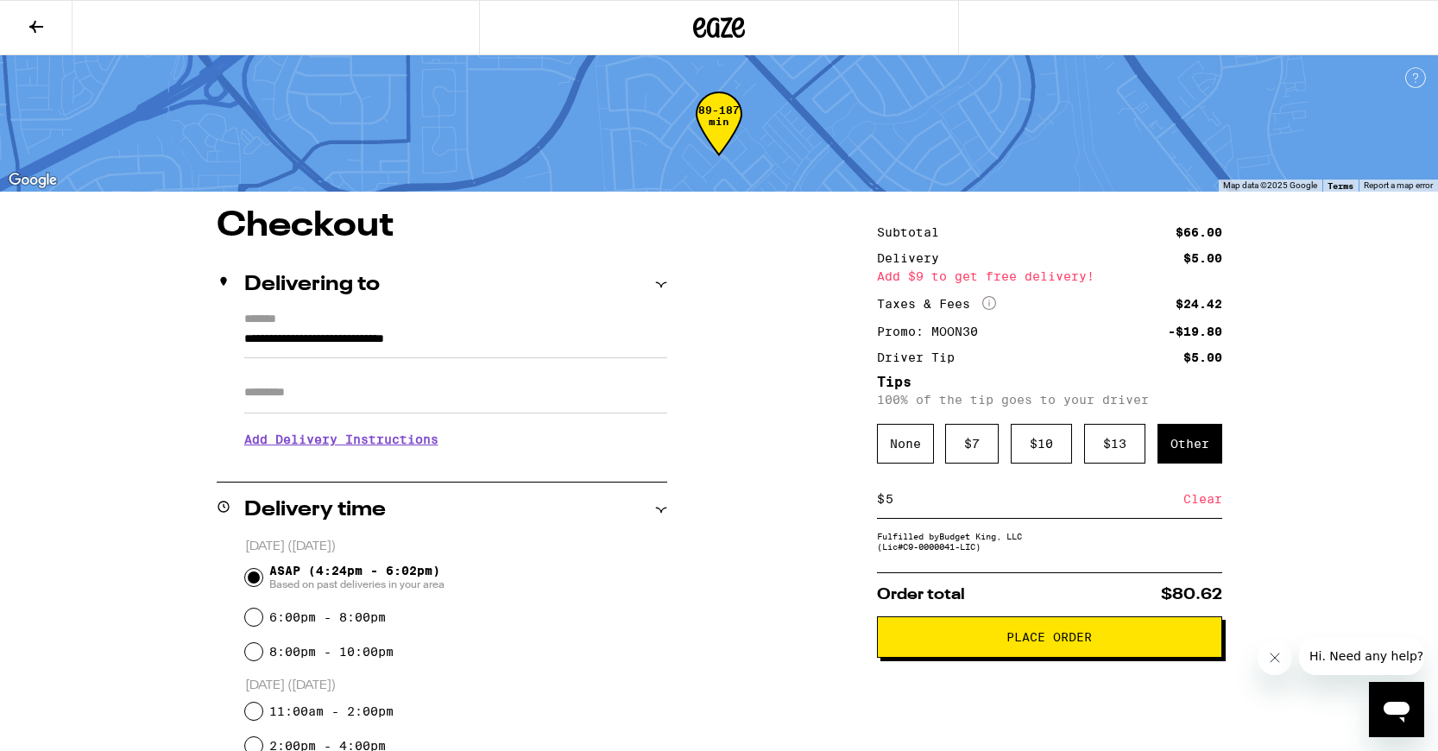
click at [1059, 643] on span "Place Order" at bounding box center [1048, 637] width 85 height 12
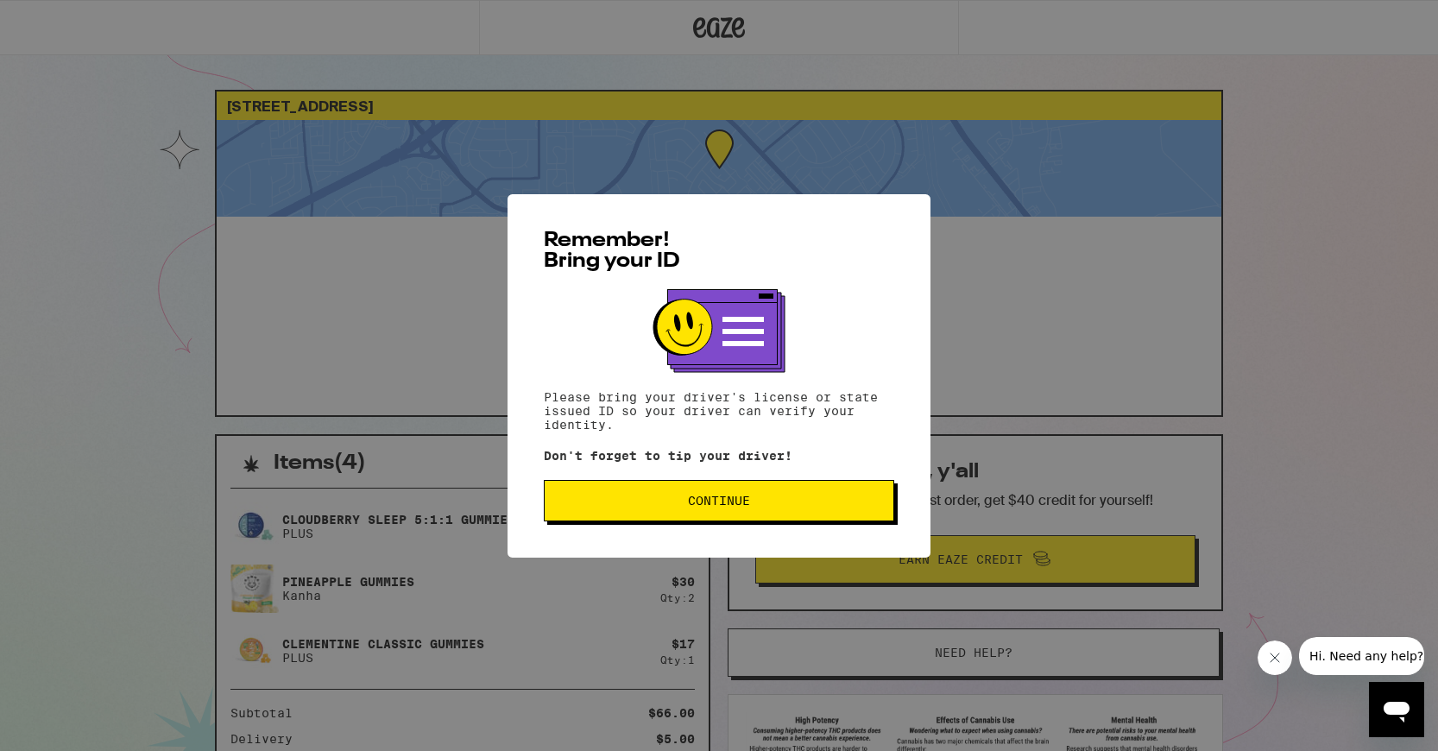
click at [750, 496] on button "Continue" at bounding box center [719, 500] width 350 height 41
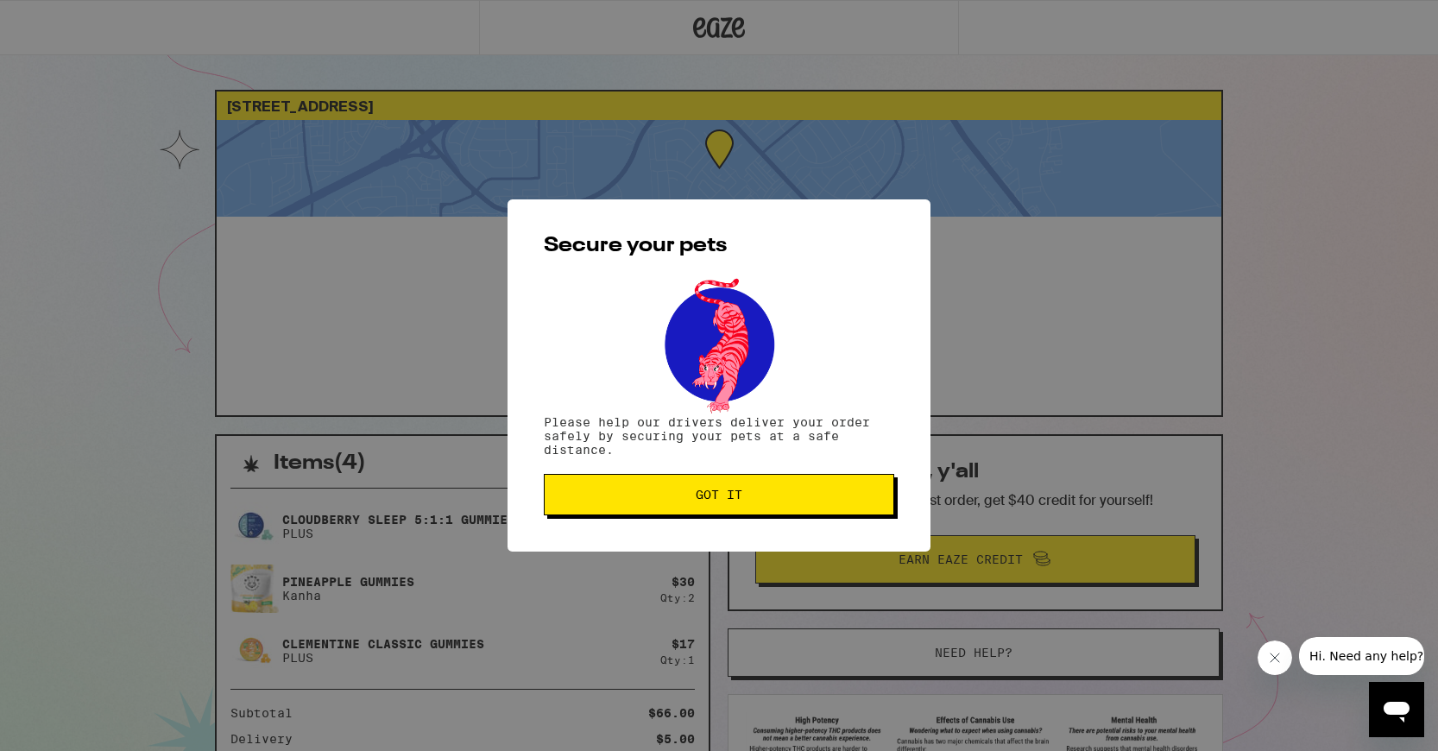
click at [721, 494] on span "Got it" at bounding box center [718, 494] width 47 height 12
